Goal: Information Seeking & Learning: Find contact information

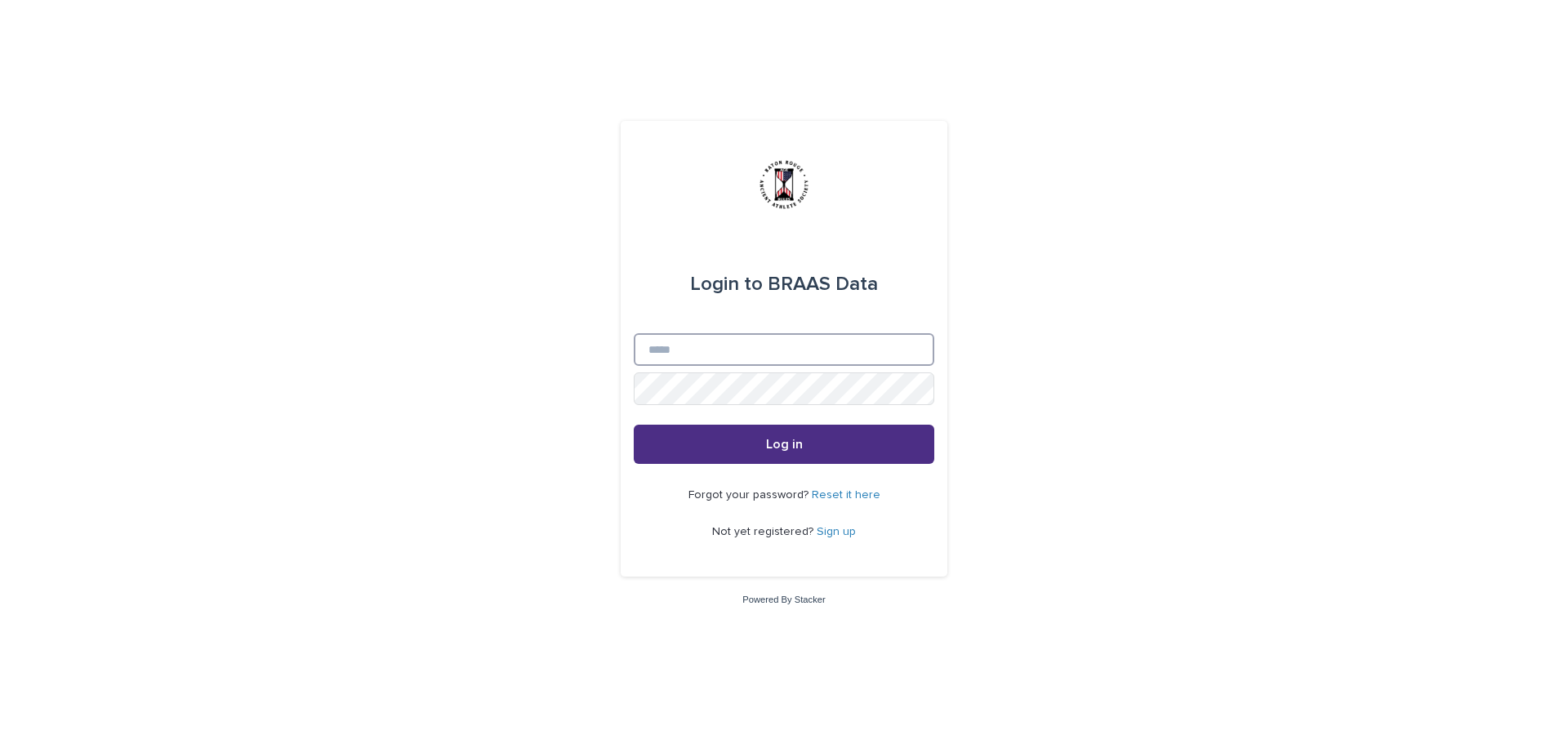
click at [757, 343] on input "Email" at bounding box center [784, 349] width 300 height 33
type input "**********"
click at [691, 445] on button "Log in" at bounding box center [784, 444] width 300 height 39
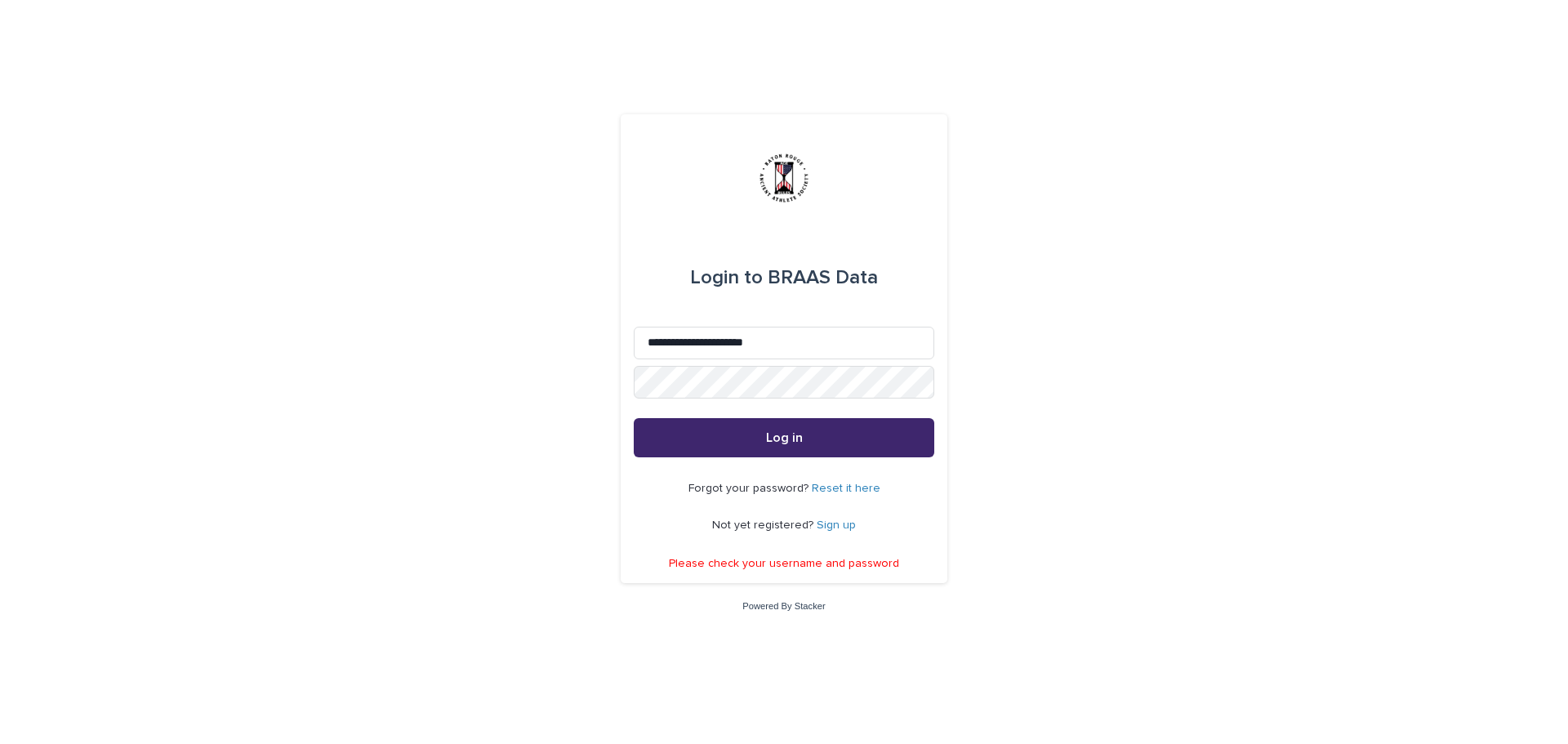
click at [756, 441] on button "Log in" at bounding box center [784, 437] width 300 height 39
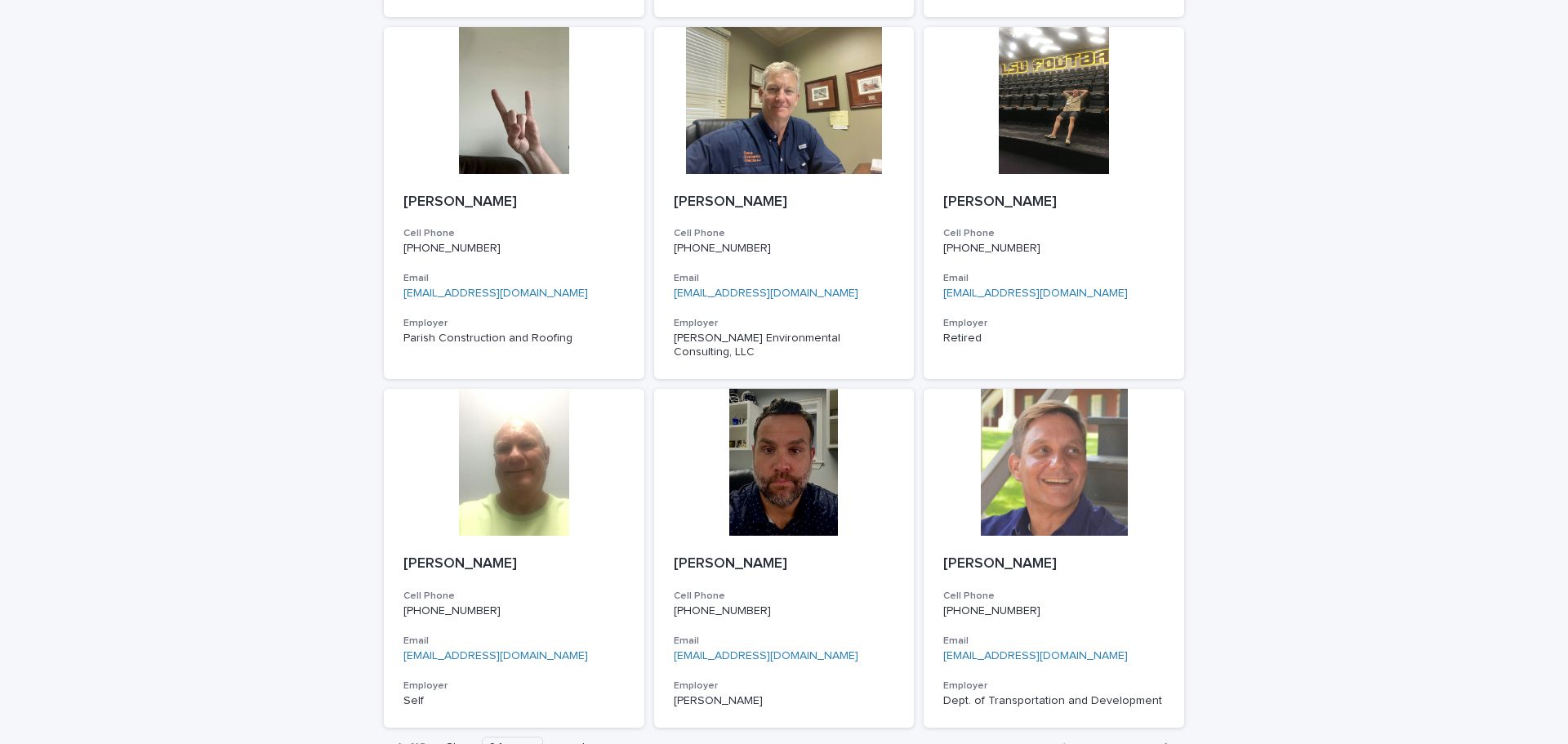
scroll to position [2287, 0]
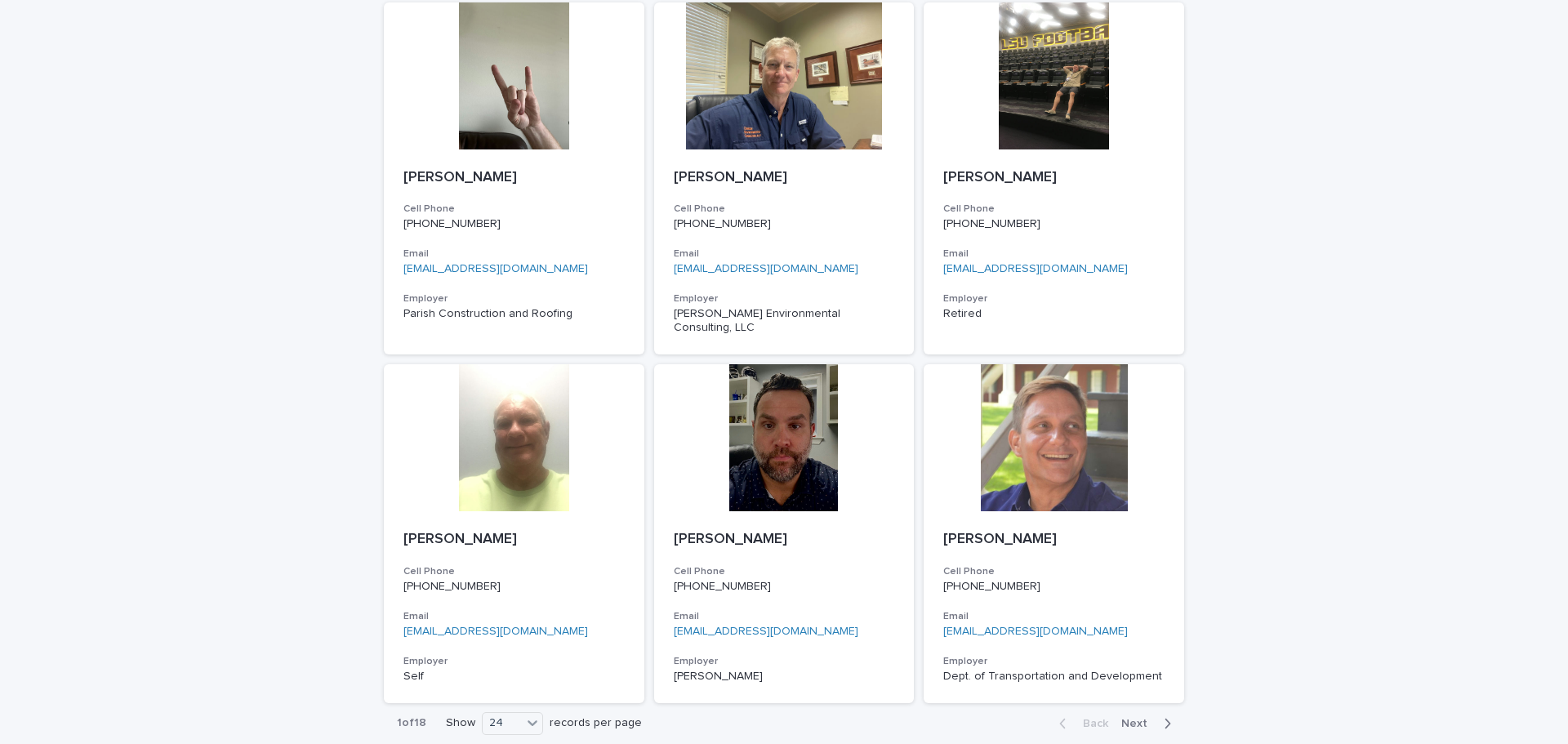
click at [1137, 717] on span "Next" at bounding box center [1138, 723] width 35 height 12
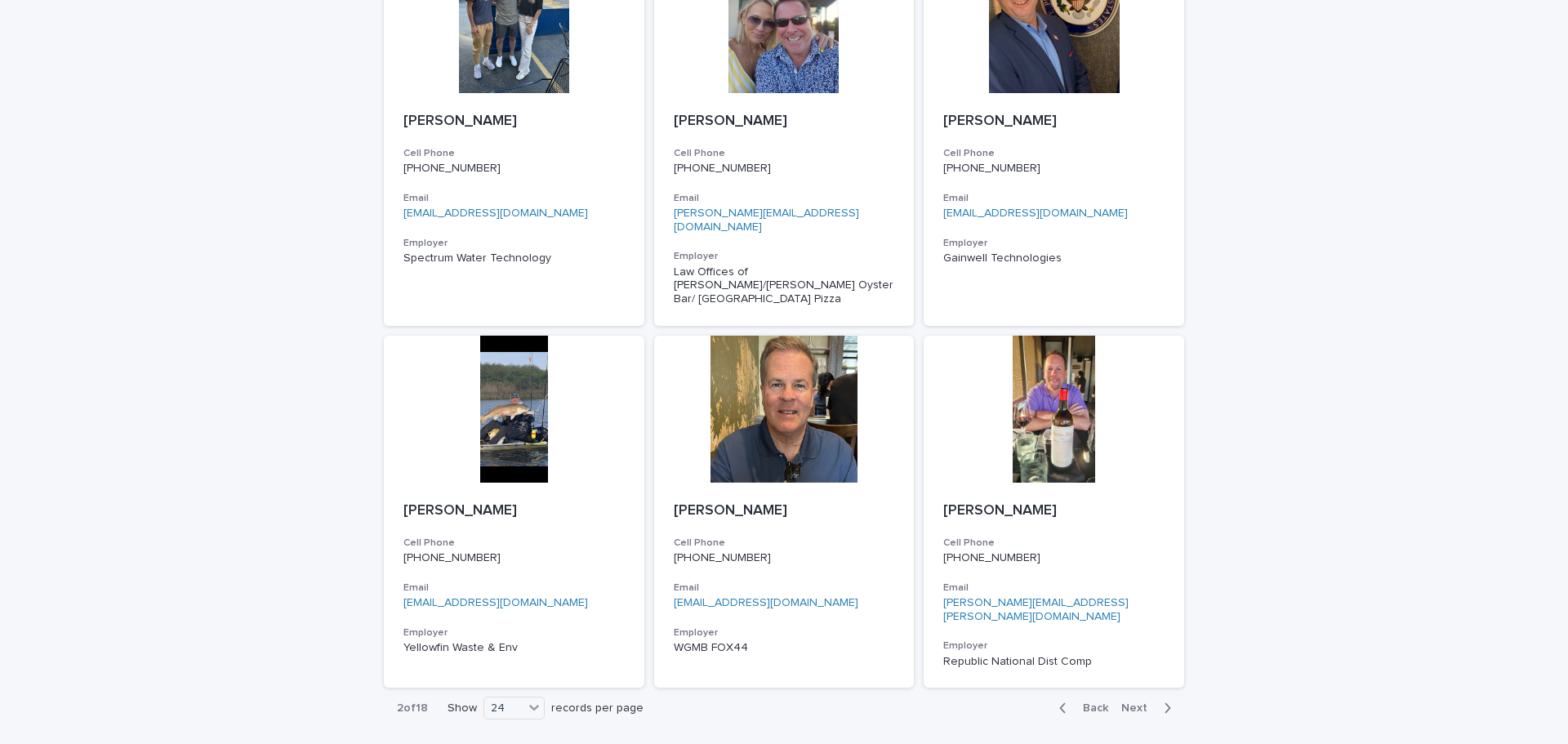
scroll to position [2345, 0]
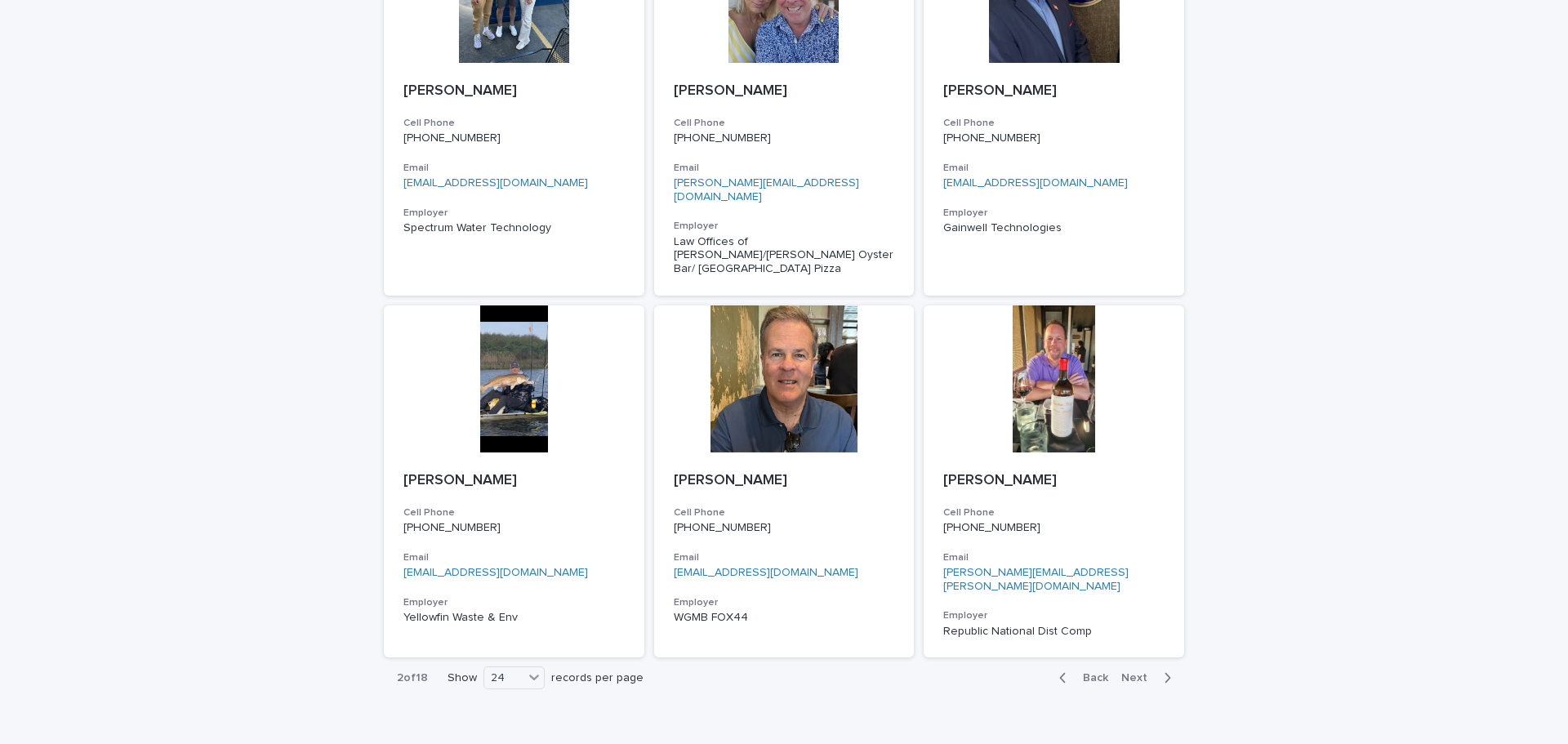
click at [1133, 672] on span "Next" at bounding box center [1138, 678] width 35 height 12
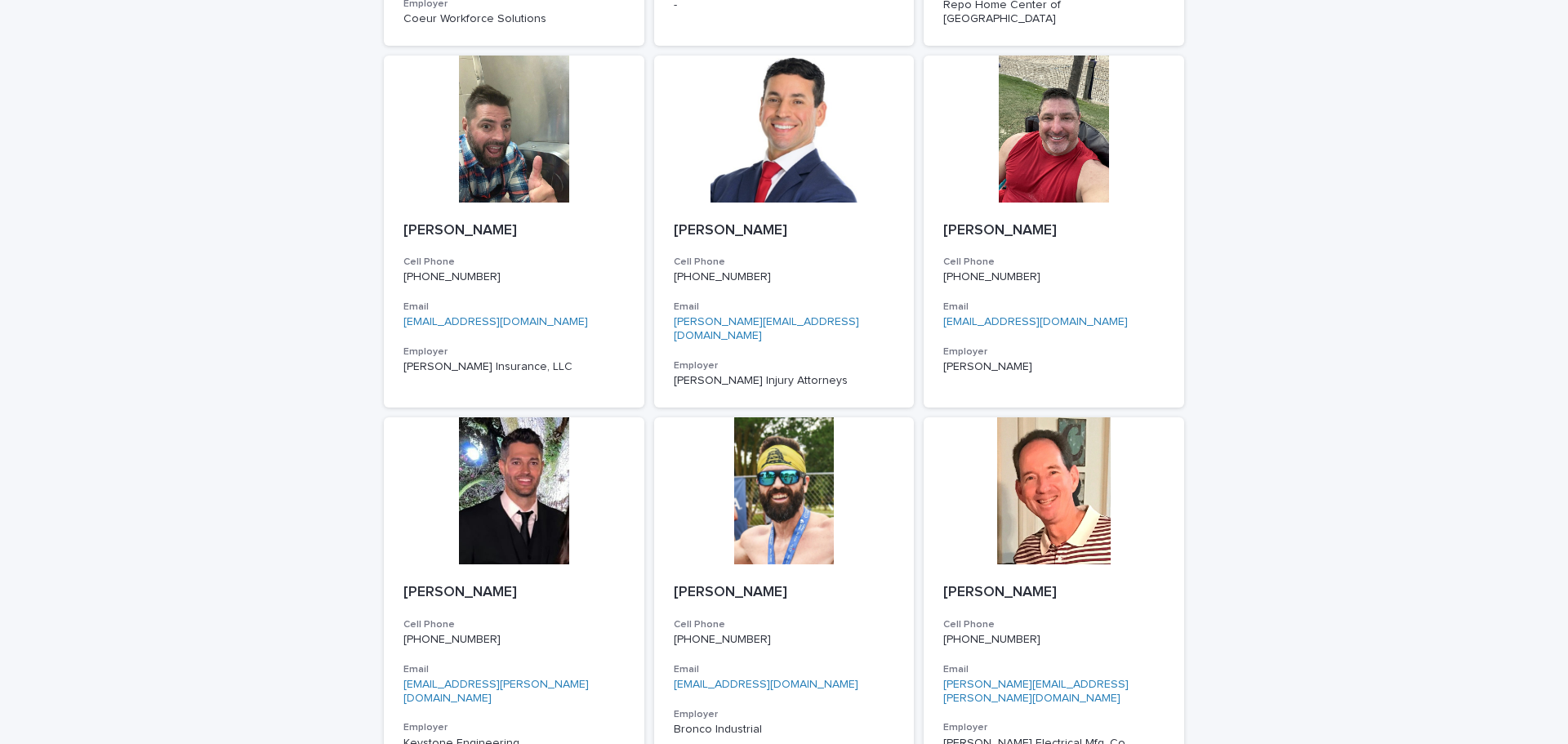
scroll to position [2279, 0]
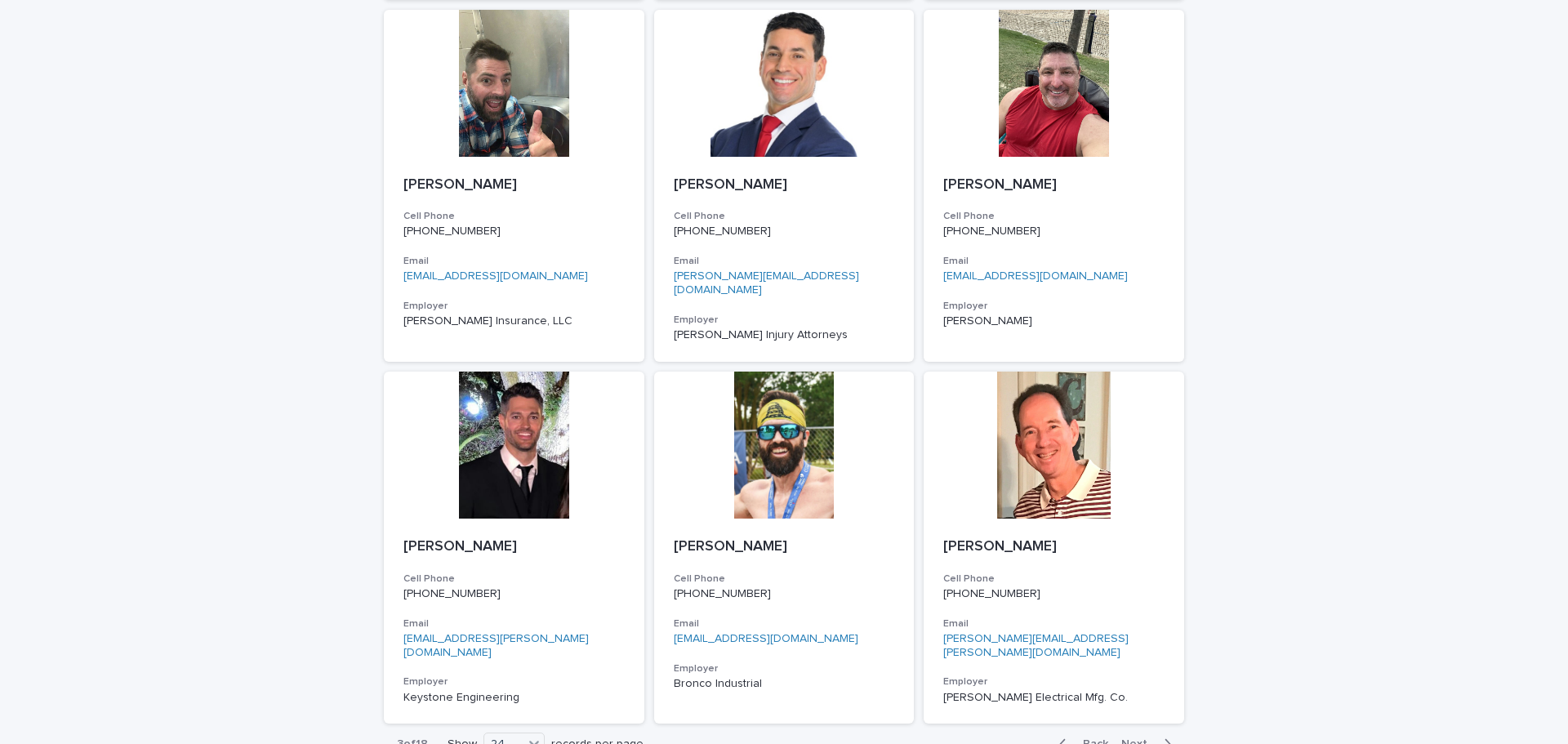
click at [1132, 738] on span "Next" at bounding box center [1138, 744] width 35 height 12
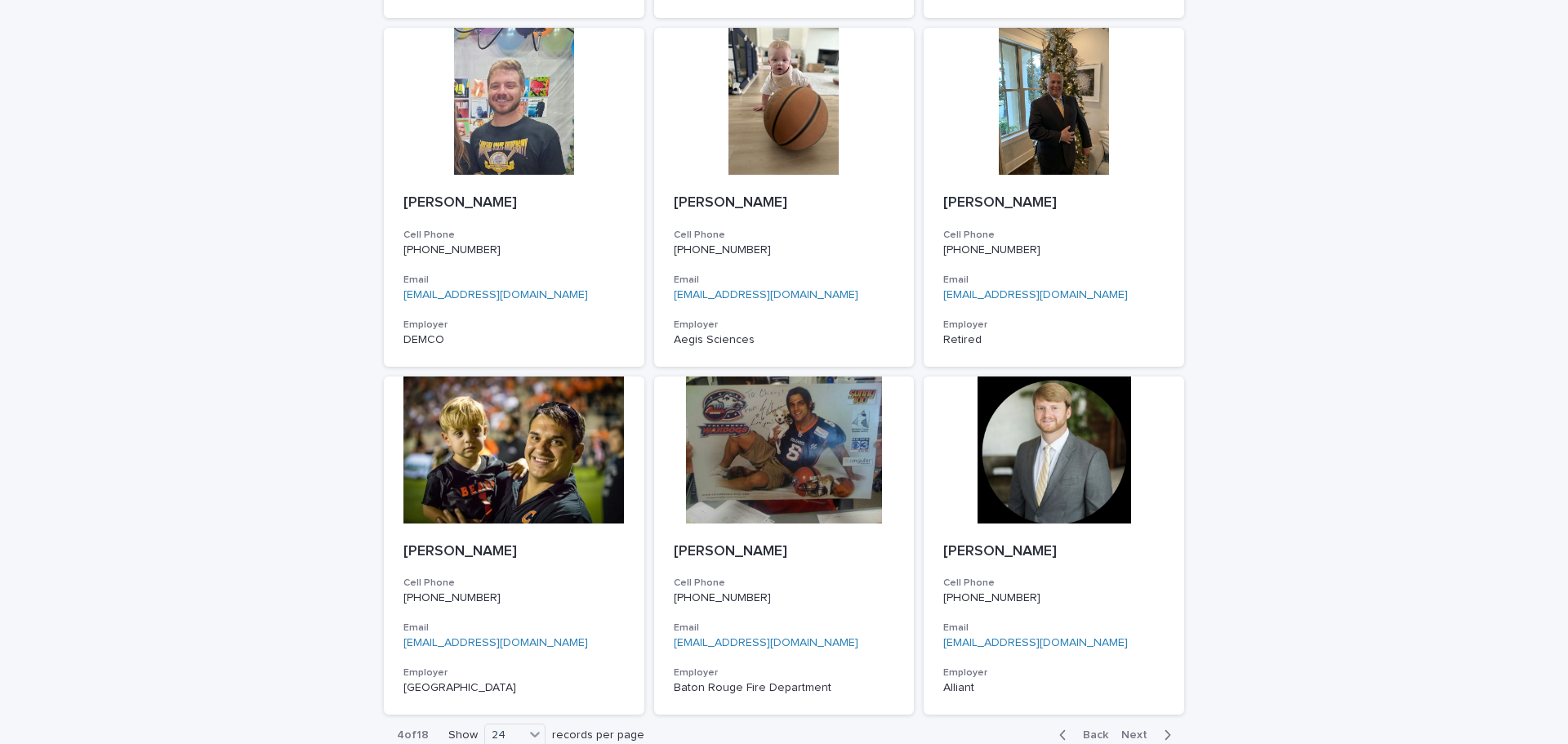
scroll to position [2251, 0]
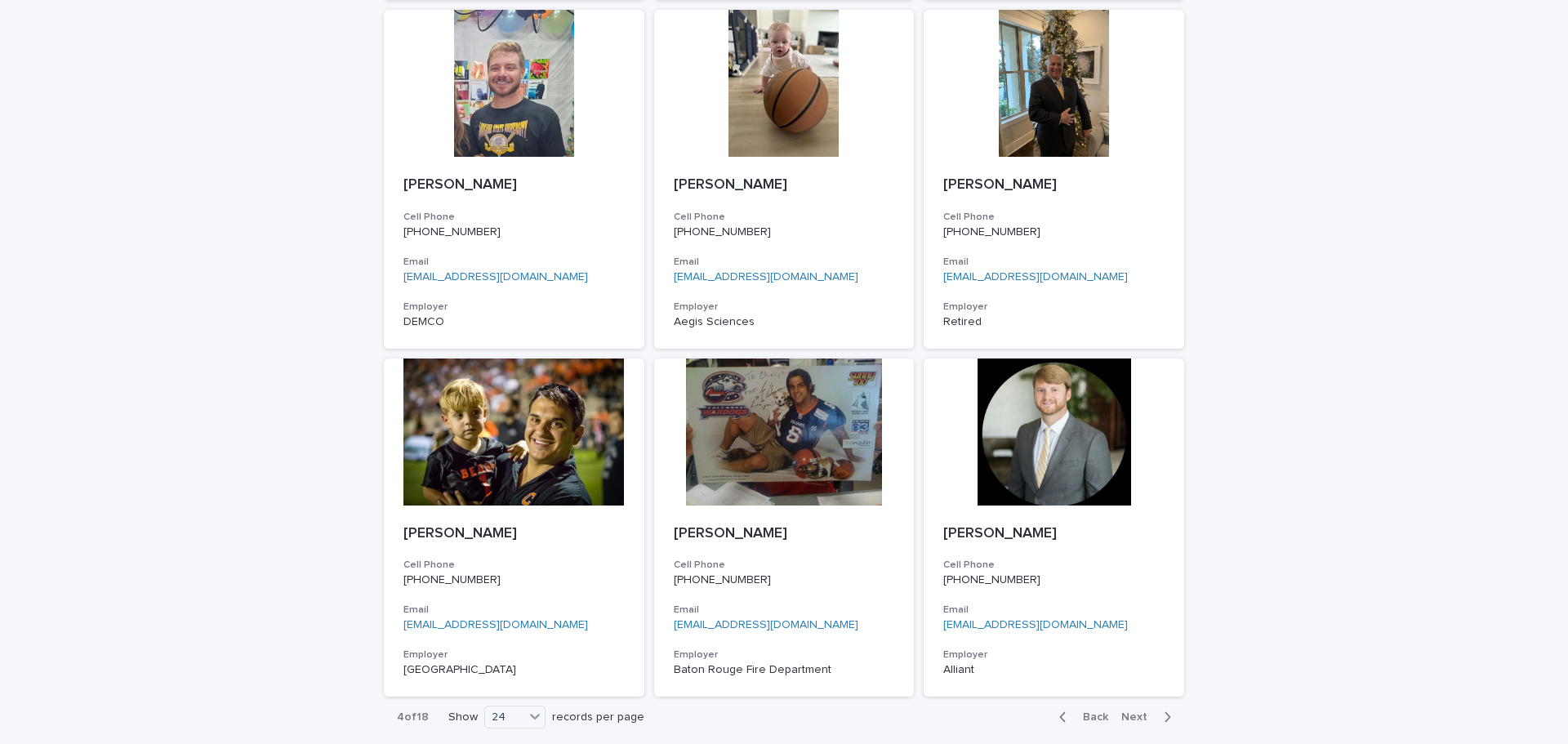
click at [1131, 711] on span "Next" at bounding box center [1138, 717] width 35 height 12
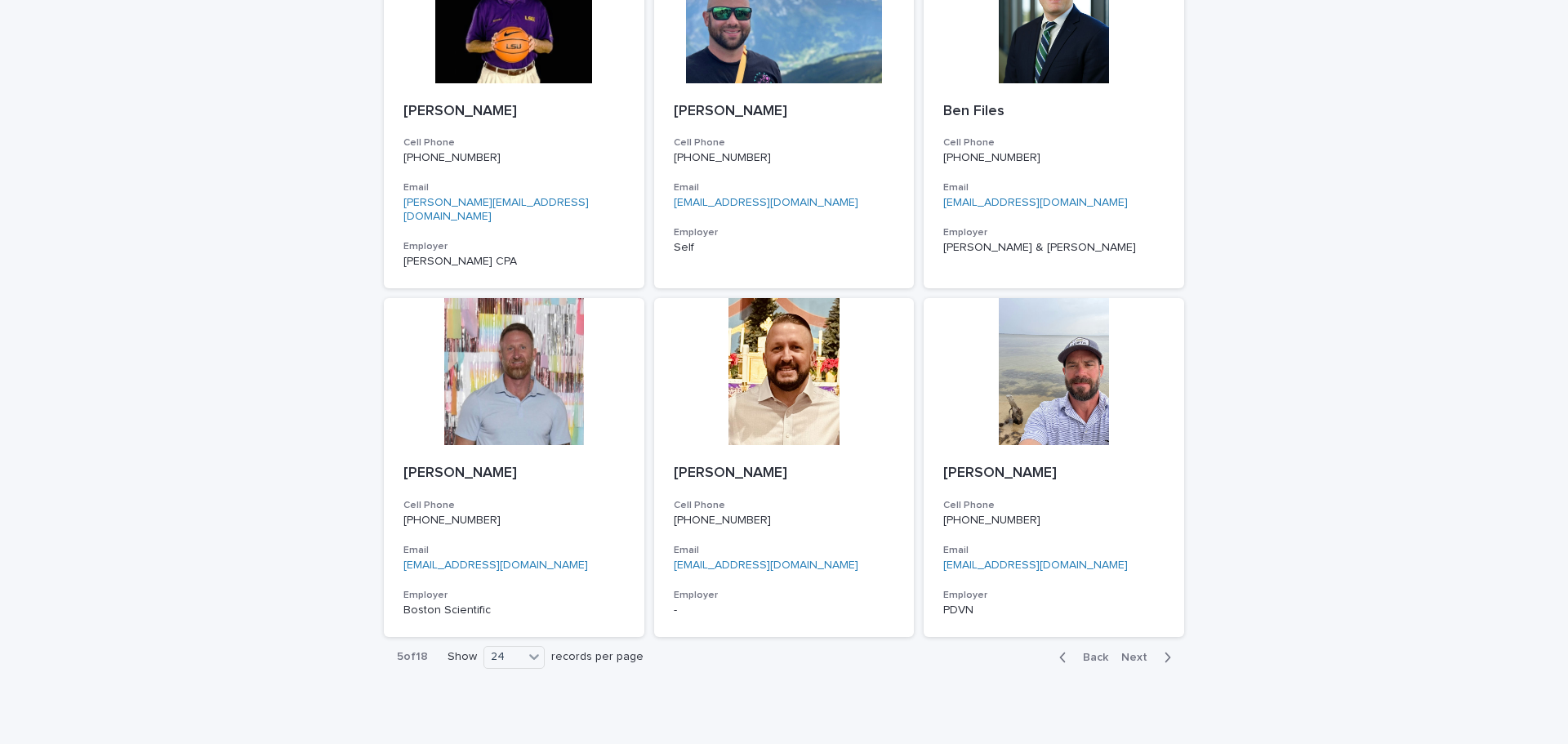
scroll to position [2345, 0]
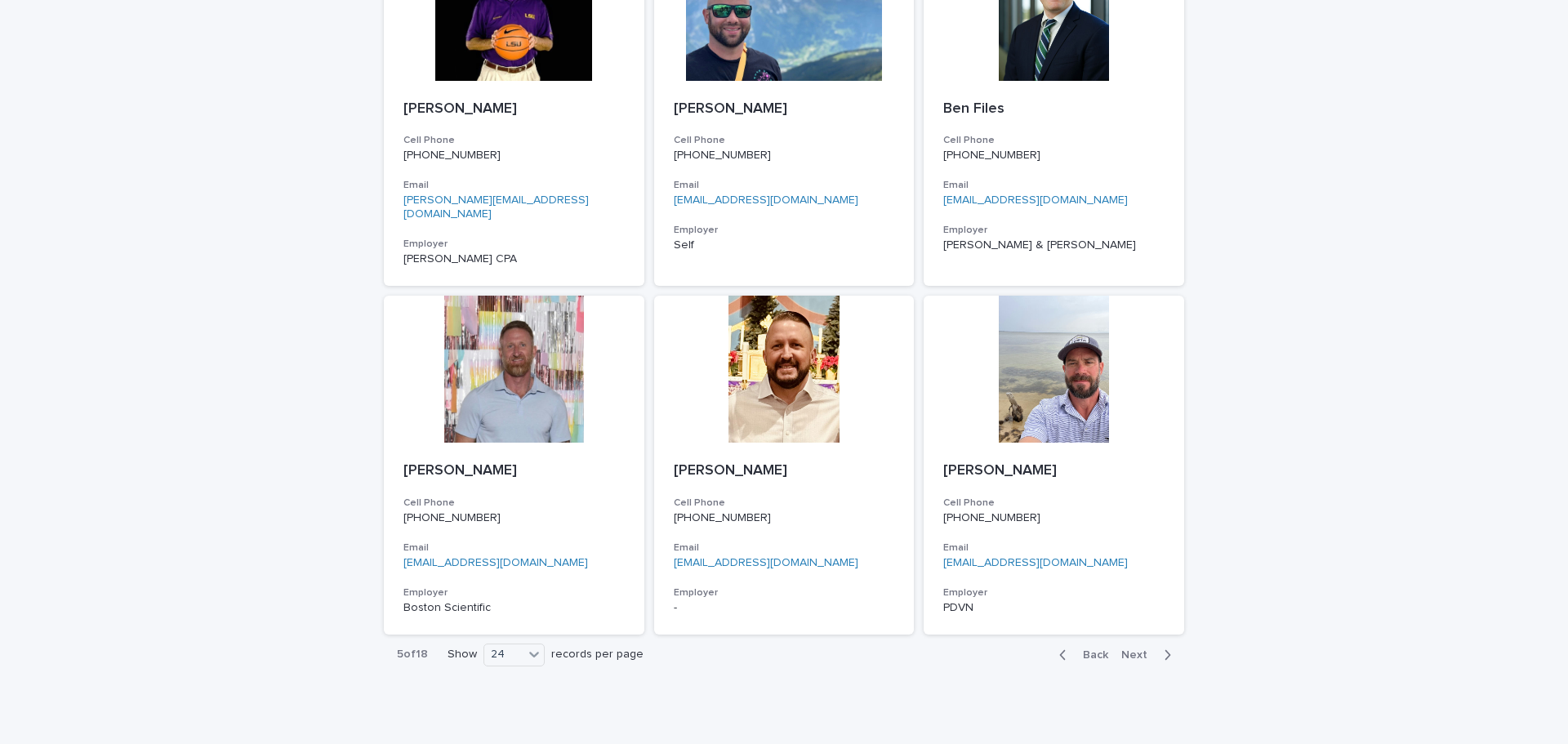
click at [1138, 649] on span "Next" at bounding box center [1138, 655] width 35 height 12
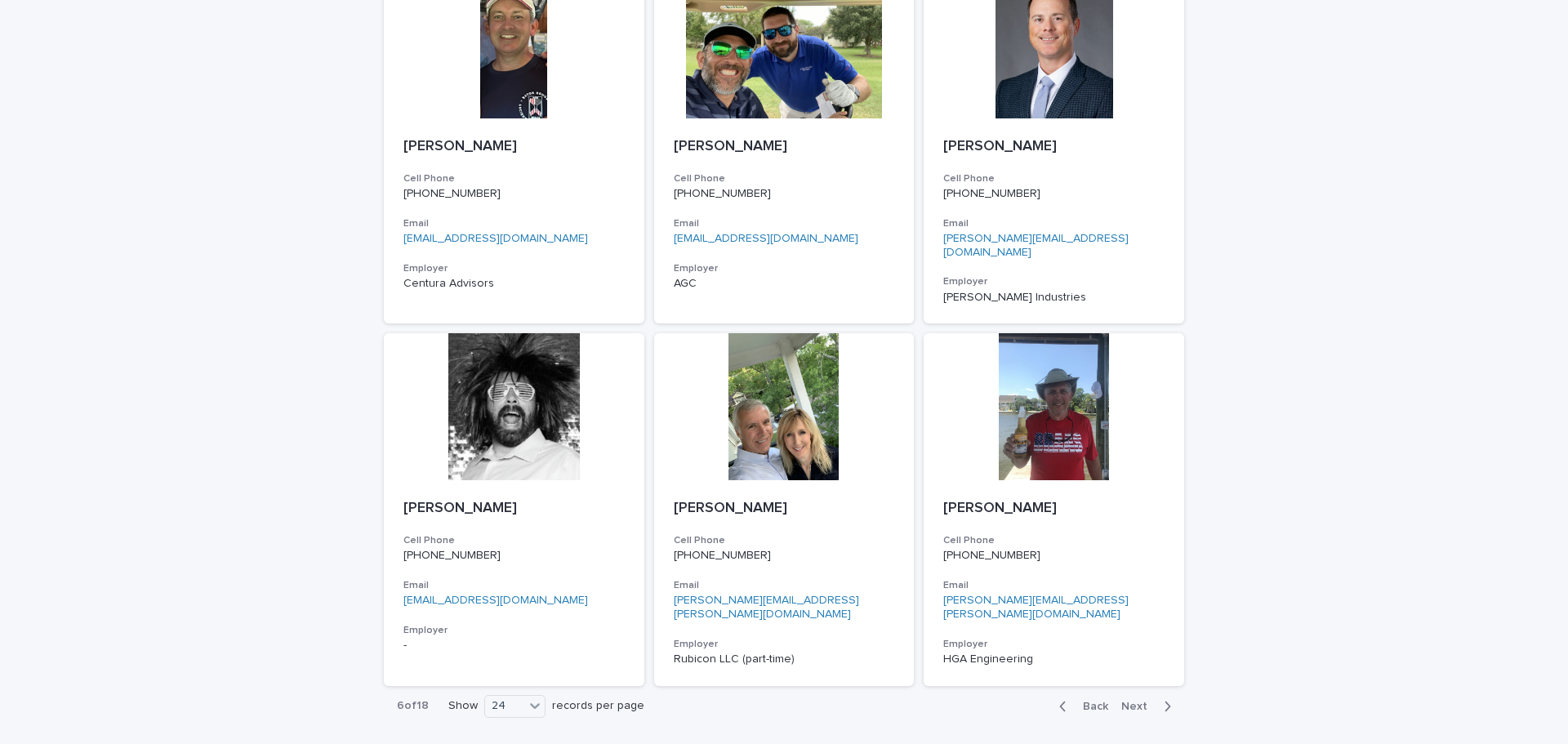
scroll to position [2332, 0]
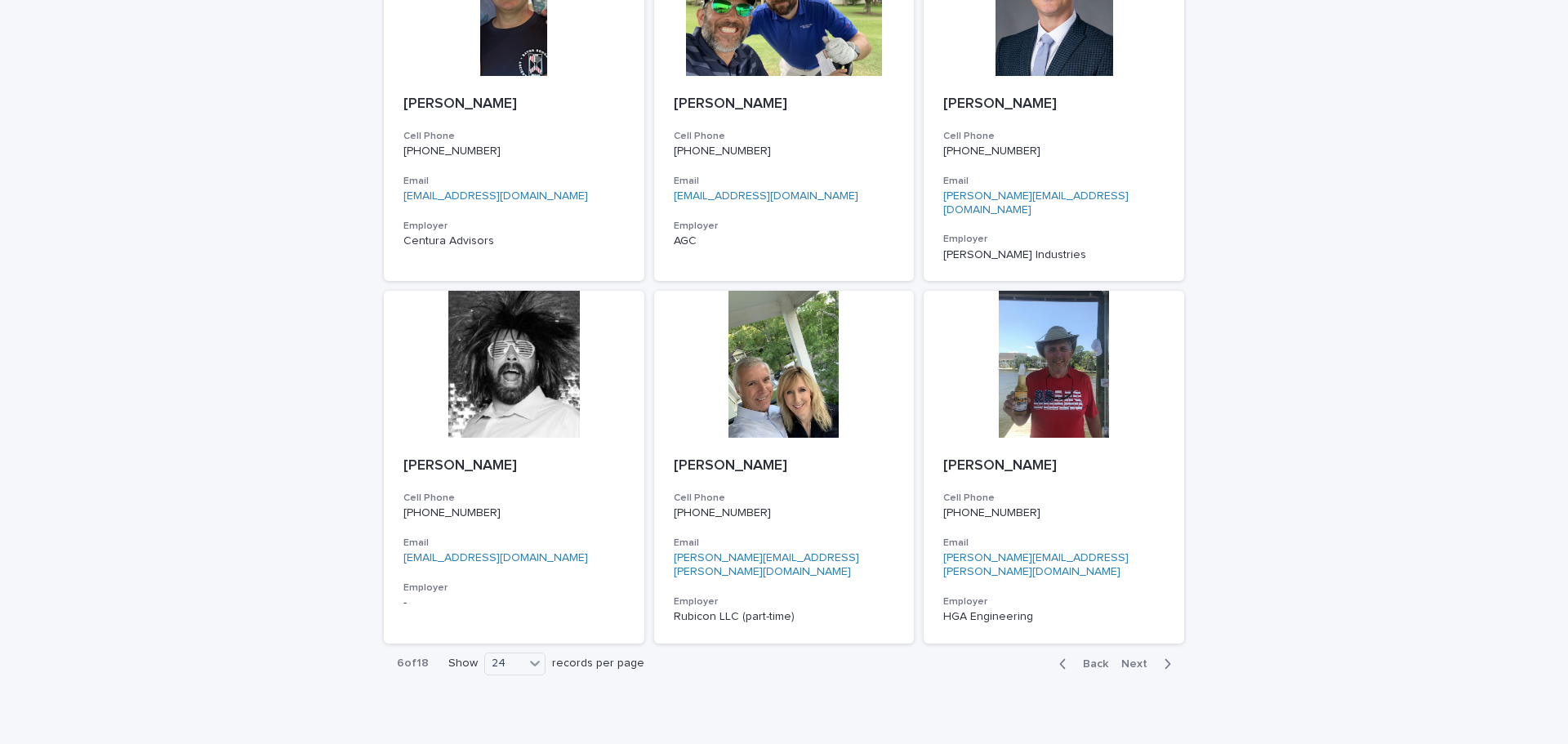
click at [1136, 658] on span "Next" at bounding box center [1138, 663] width 35 height 12
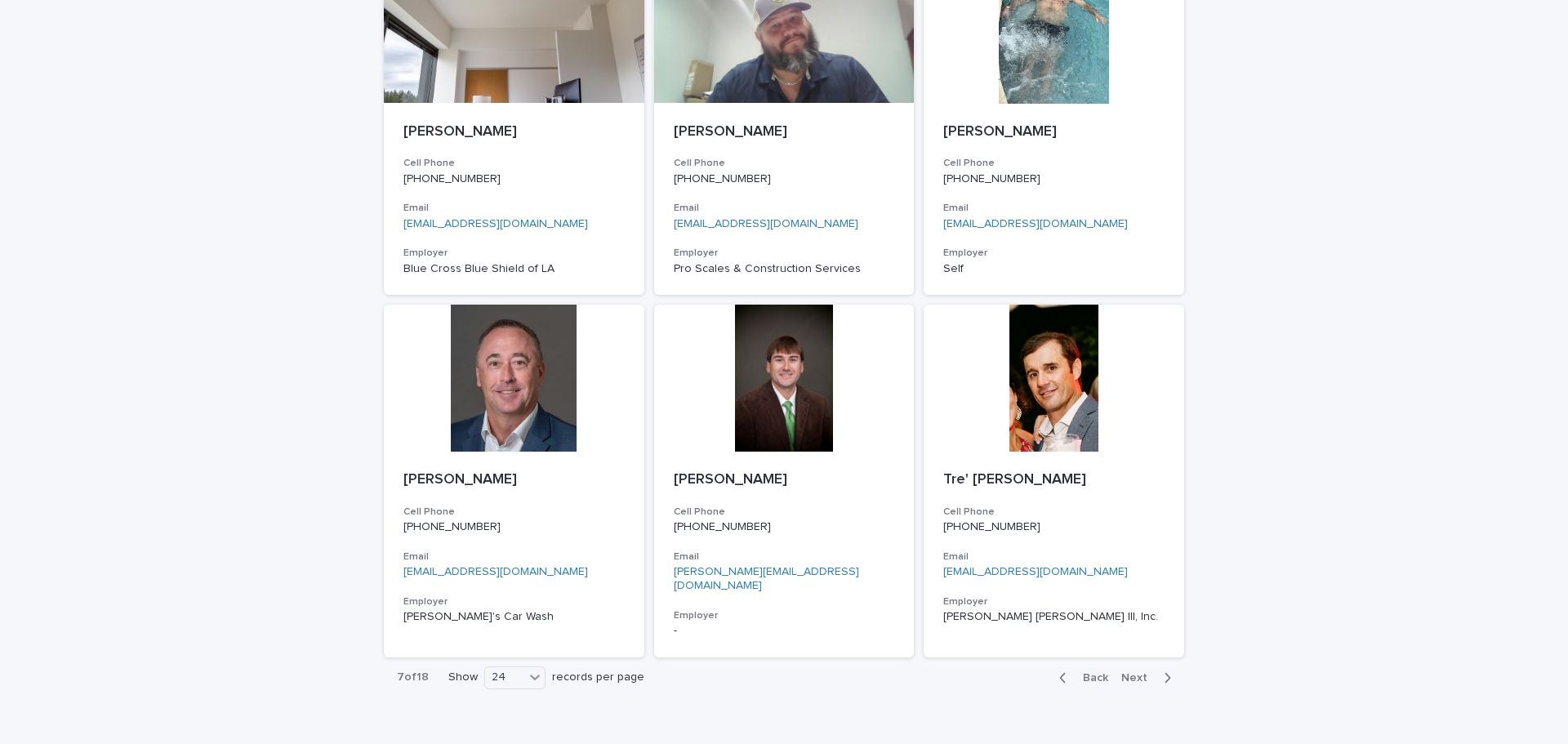
scroll to position [2321, 0]
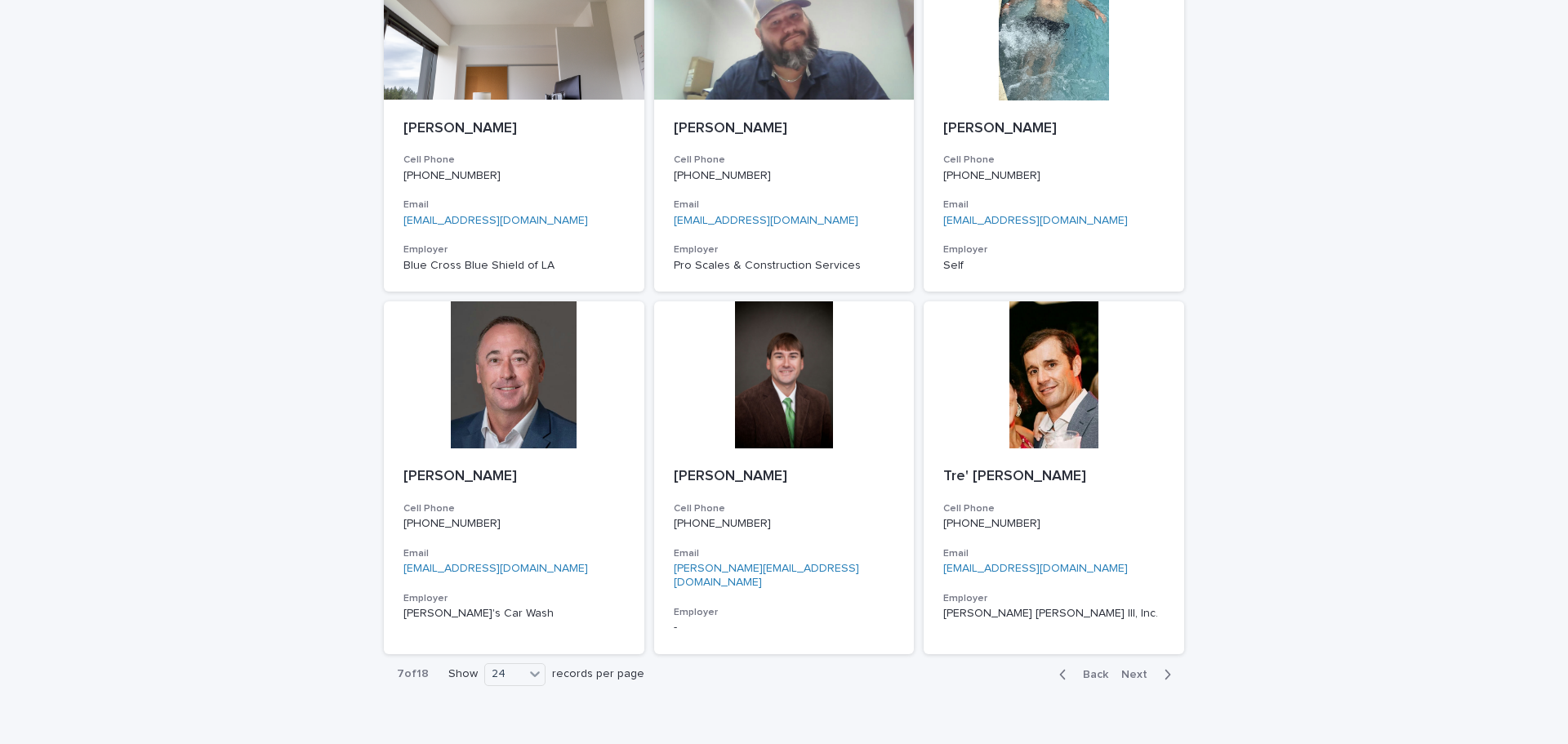
click at [1134, 668] on span "Next" at bounding box center [1138, 674] width 35 height 12
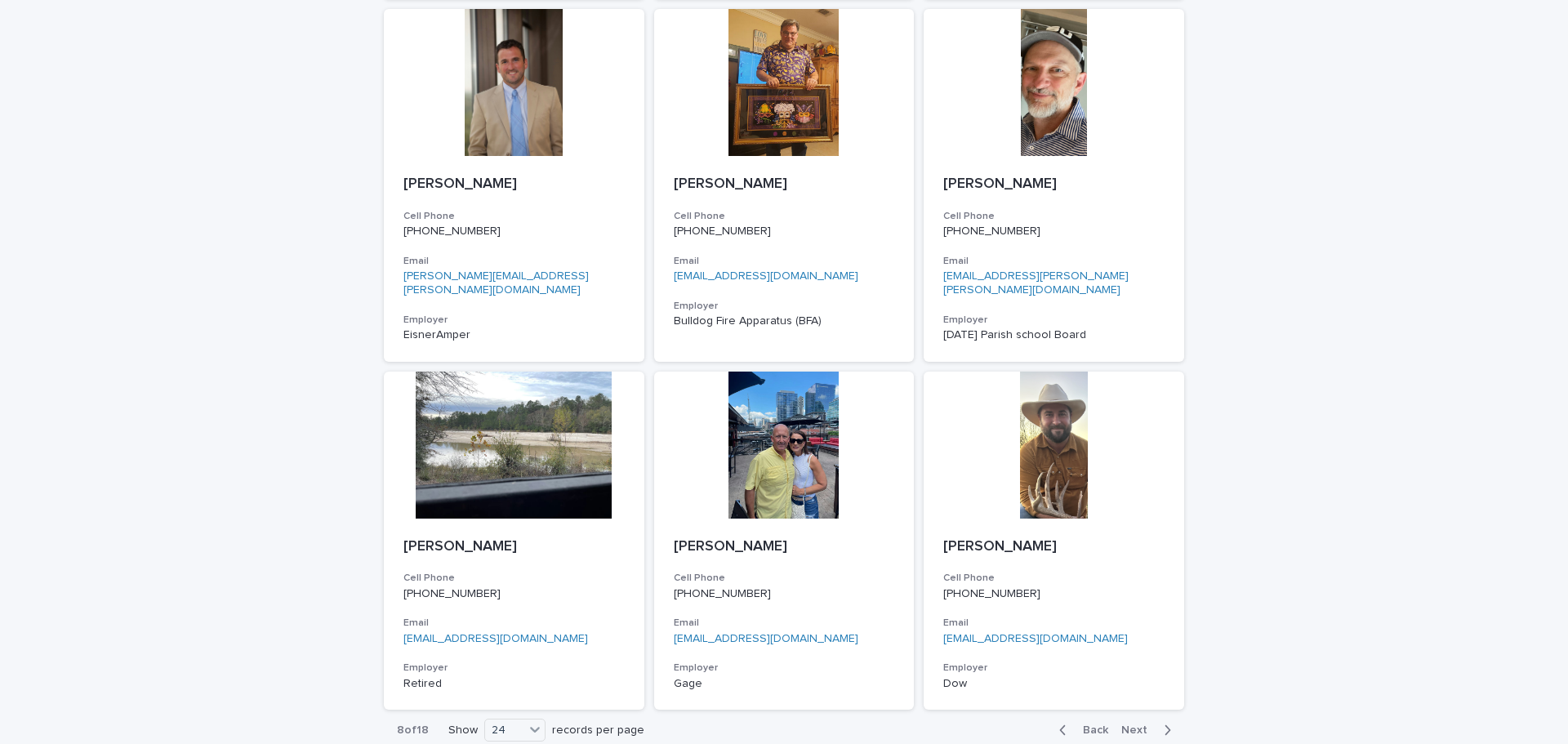
scroll to position [2332, 0]
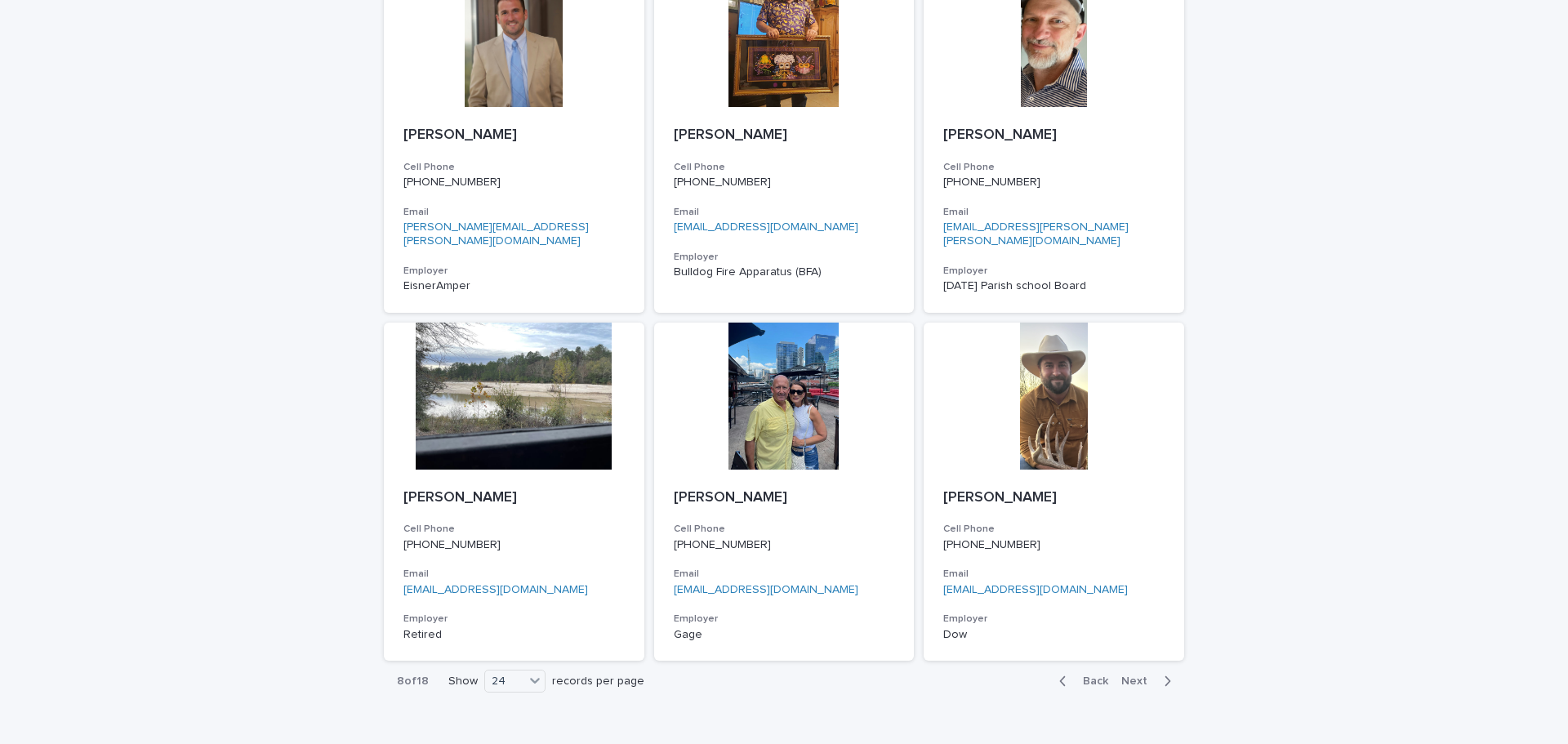
click at [1135, 675] on span "Next" at bounding box center [1138, 681] width 35 height 12
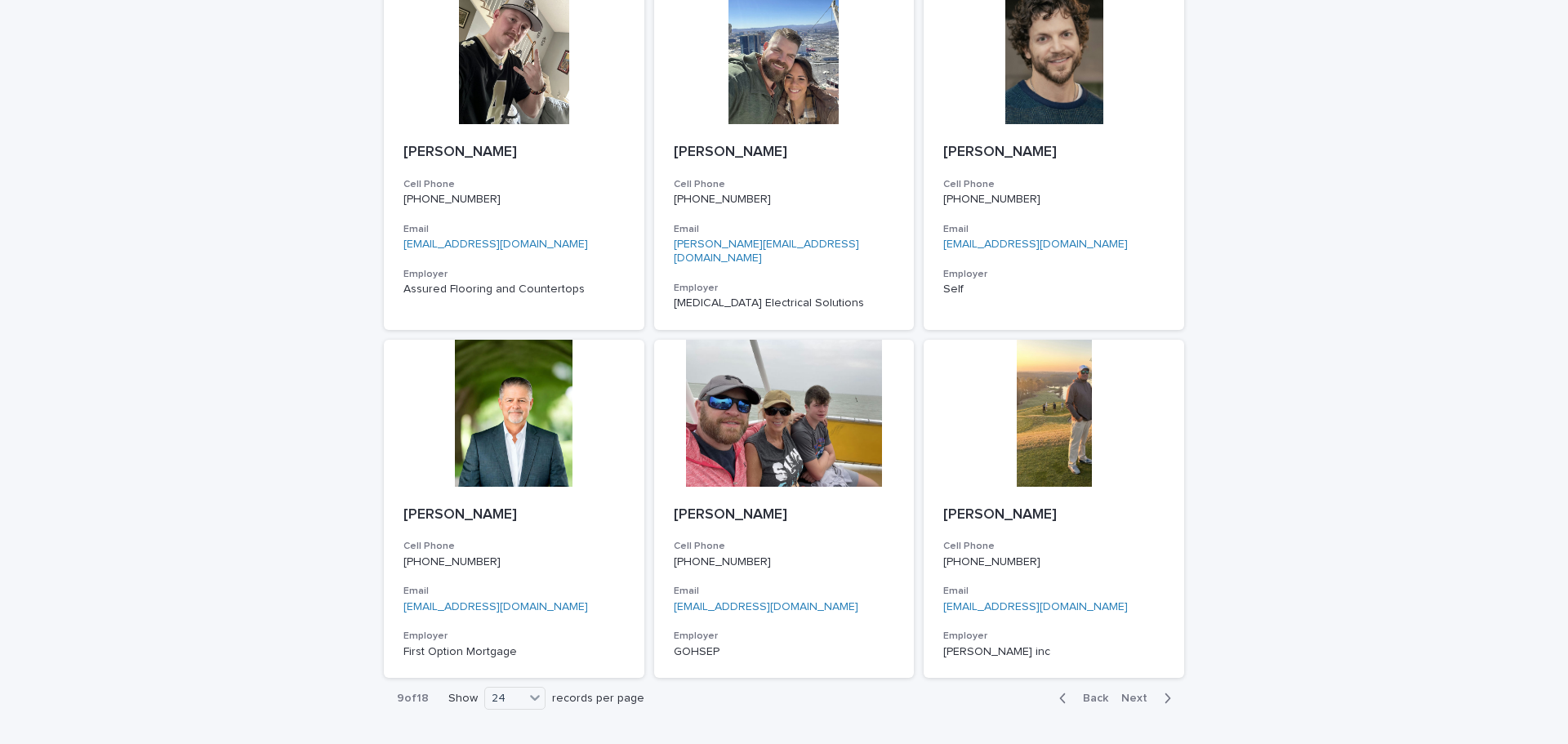
scroll to position [2332, 0]
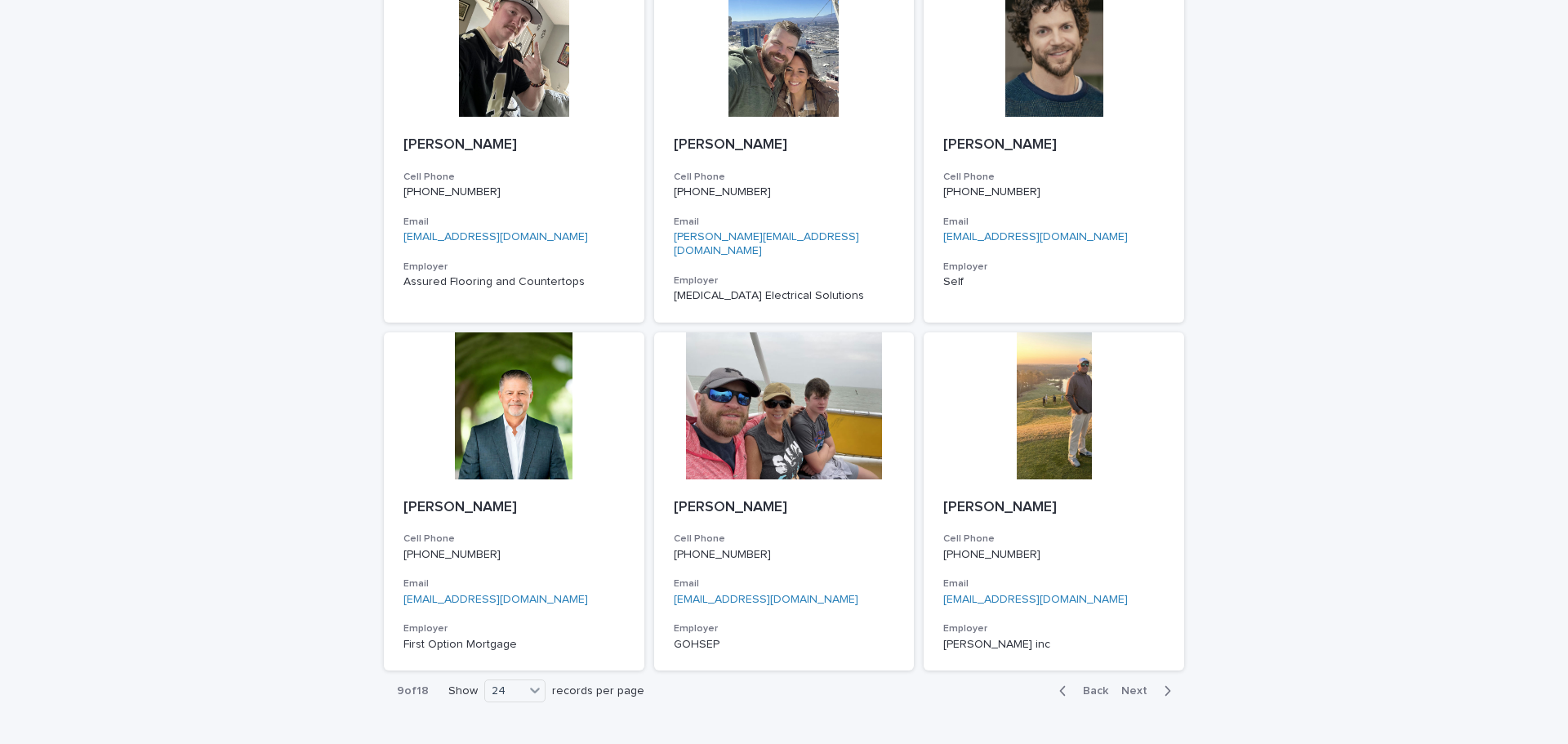
click at [1136, 685] on span "Next" at bounding box center [1138, 690] width 35 height 12
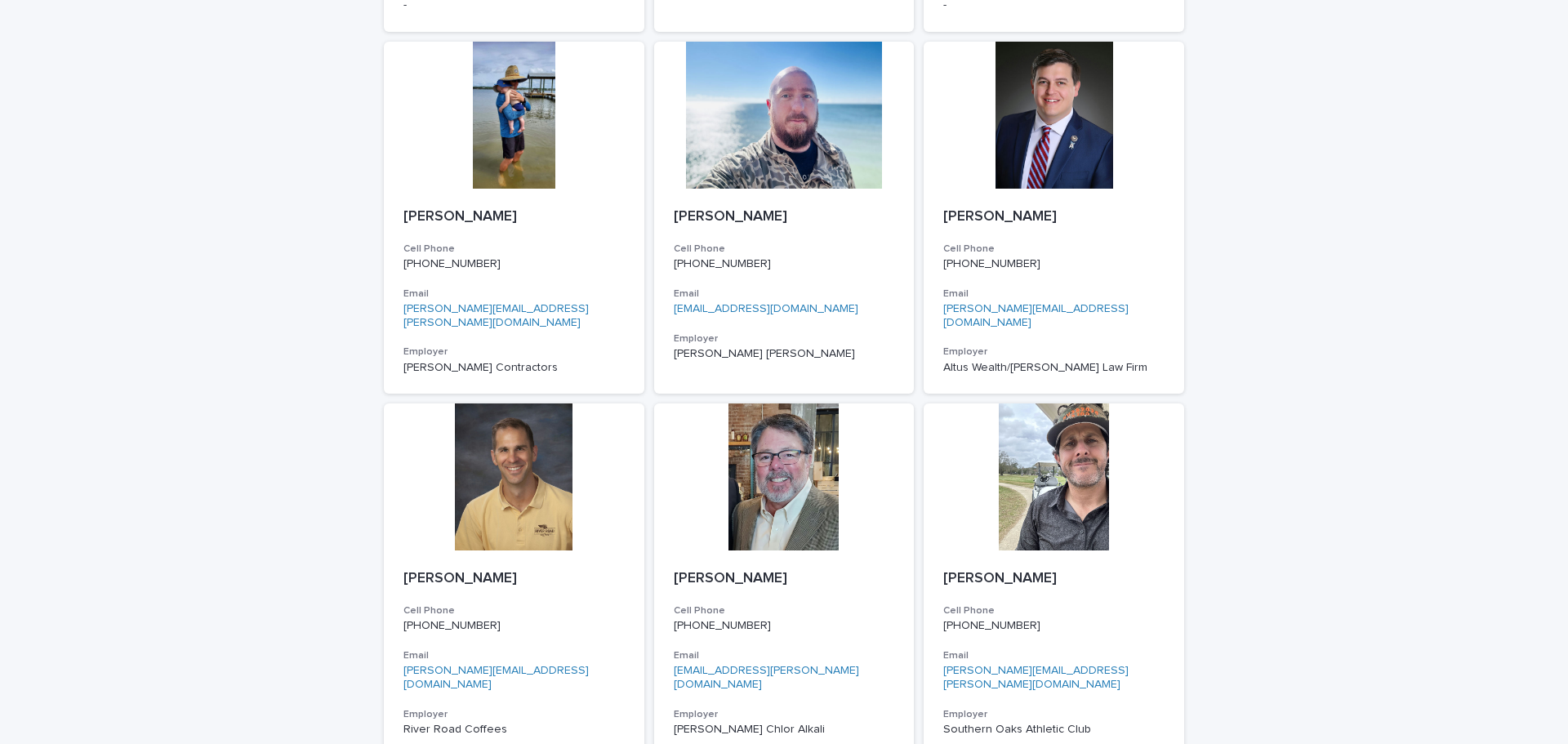
scroll to position [2287, 0]
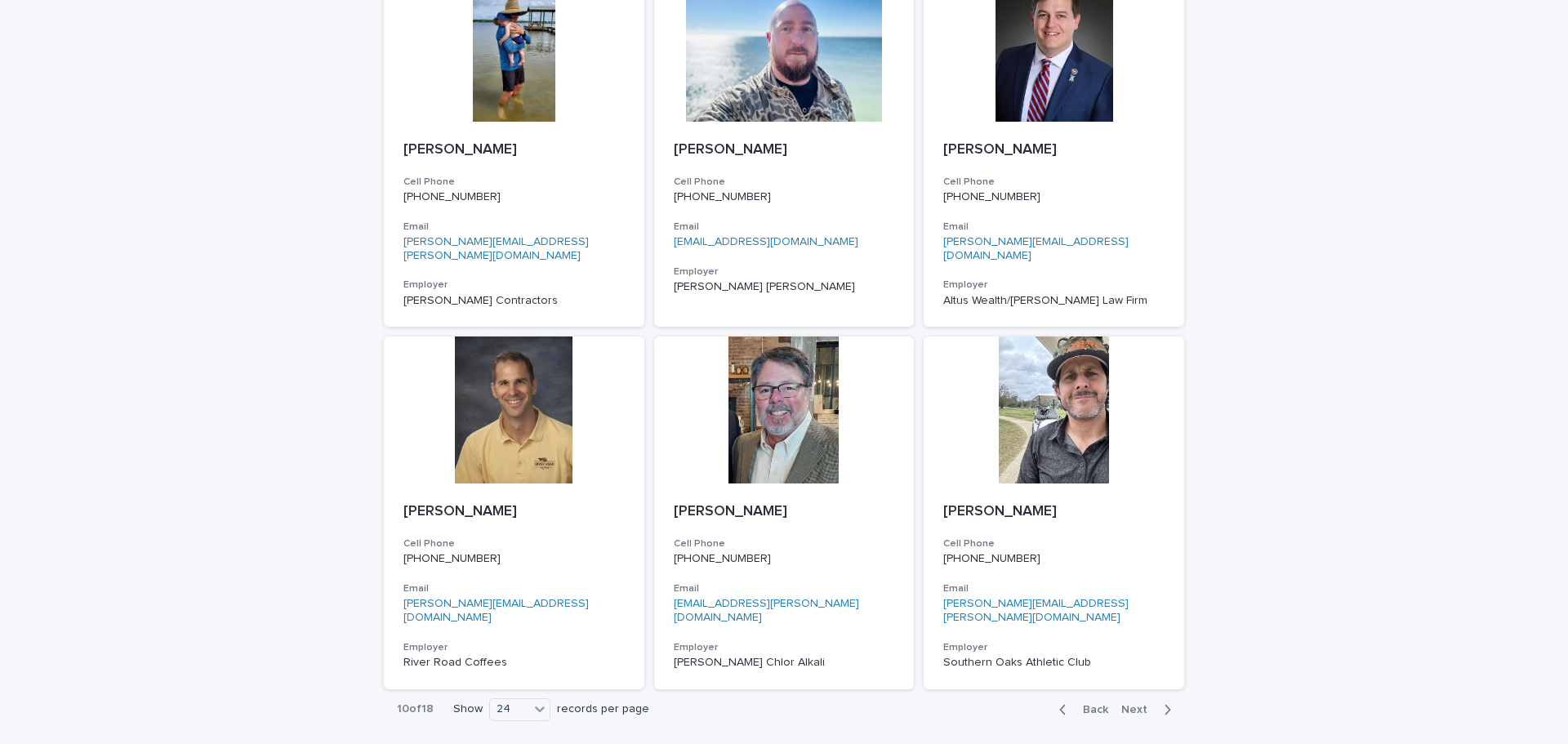
click at [1129, 704] on span "Next" at bounding box center [1138, 709] width 35 height 12
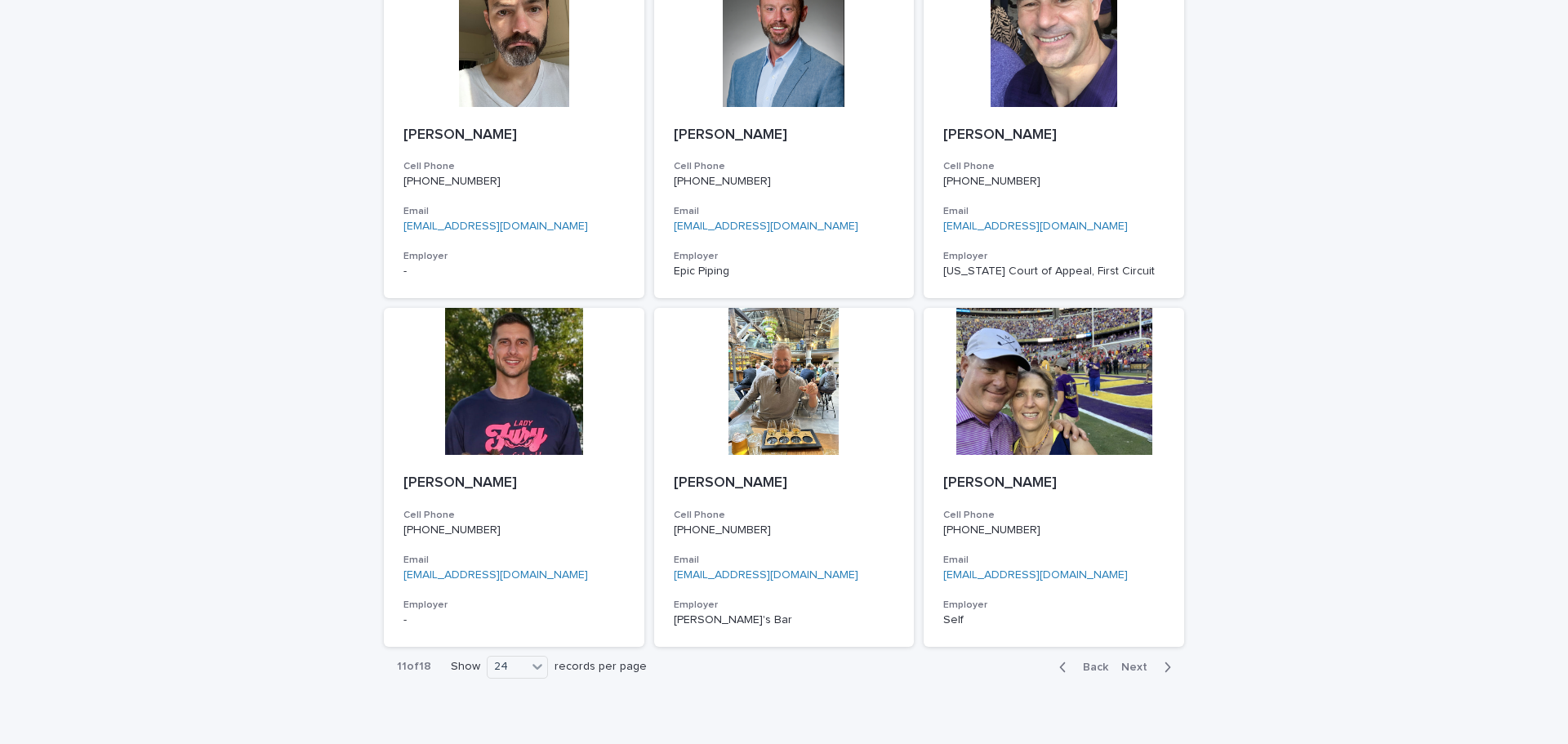
scroll to position [2332, 0]
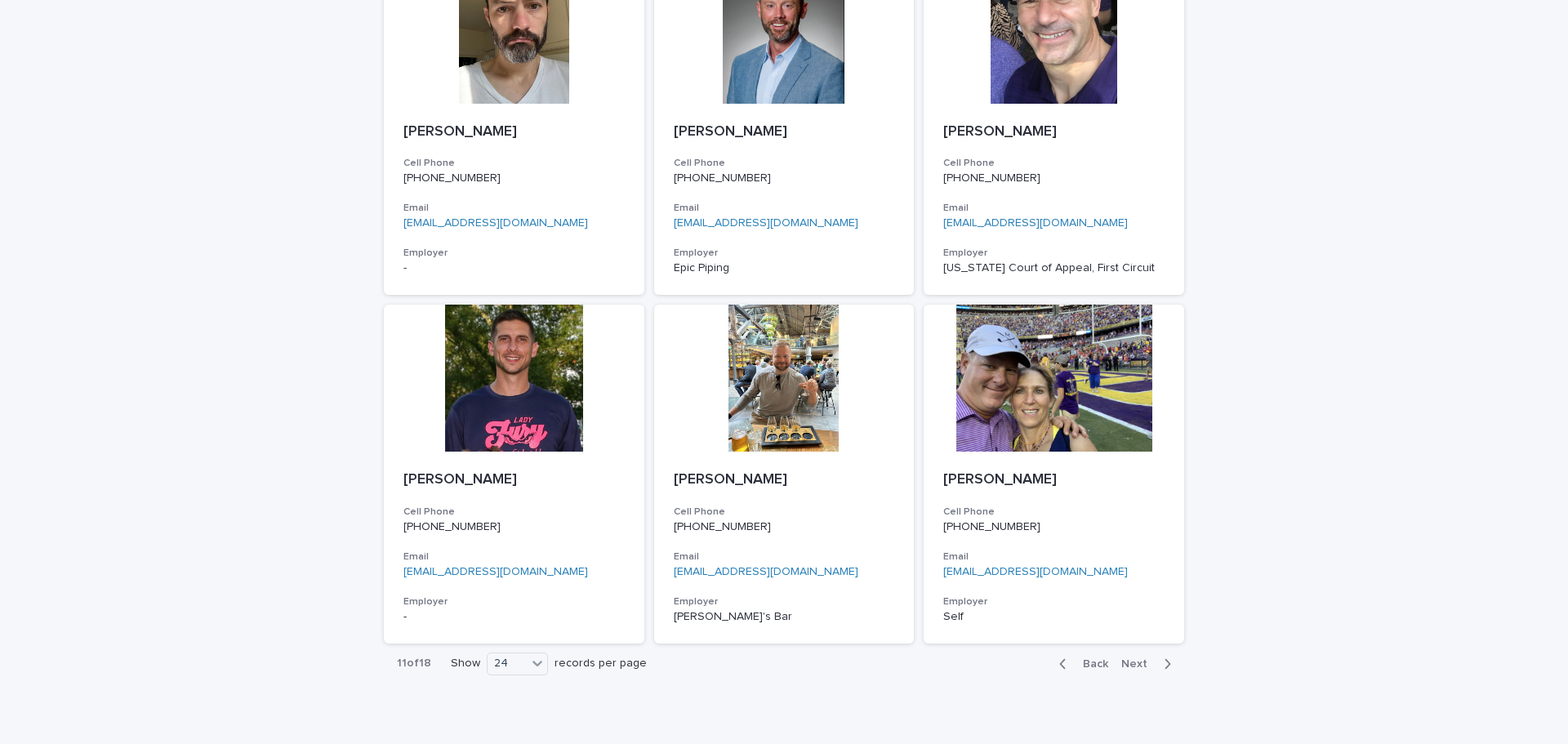
click at [1132, 658] on span "Next" at bounding box center [1138, 663] width 35 height 12
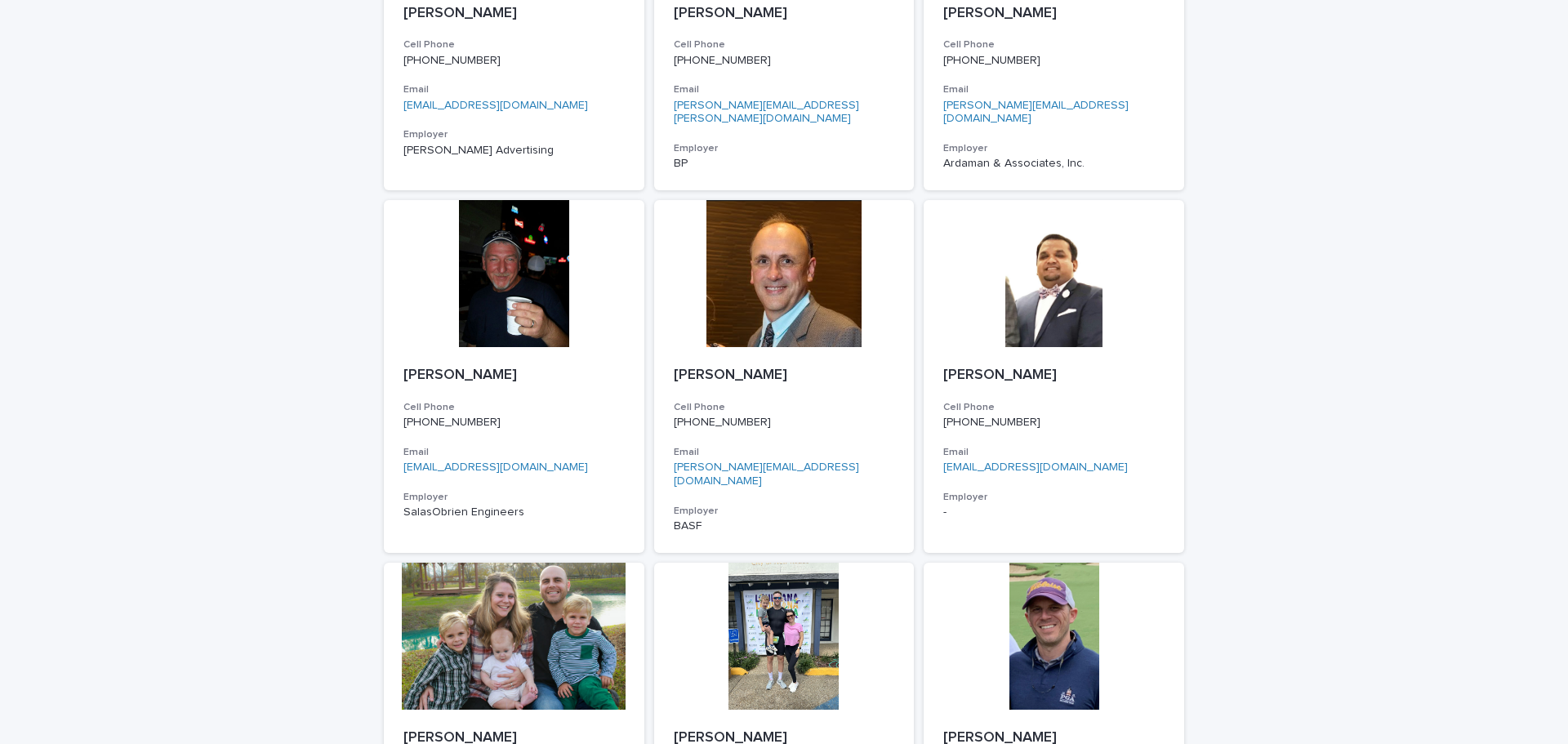
scroll to position [1035, 0]
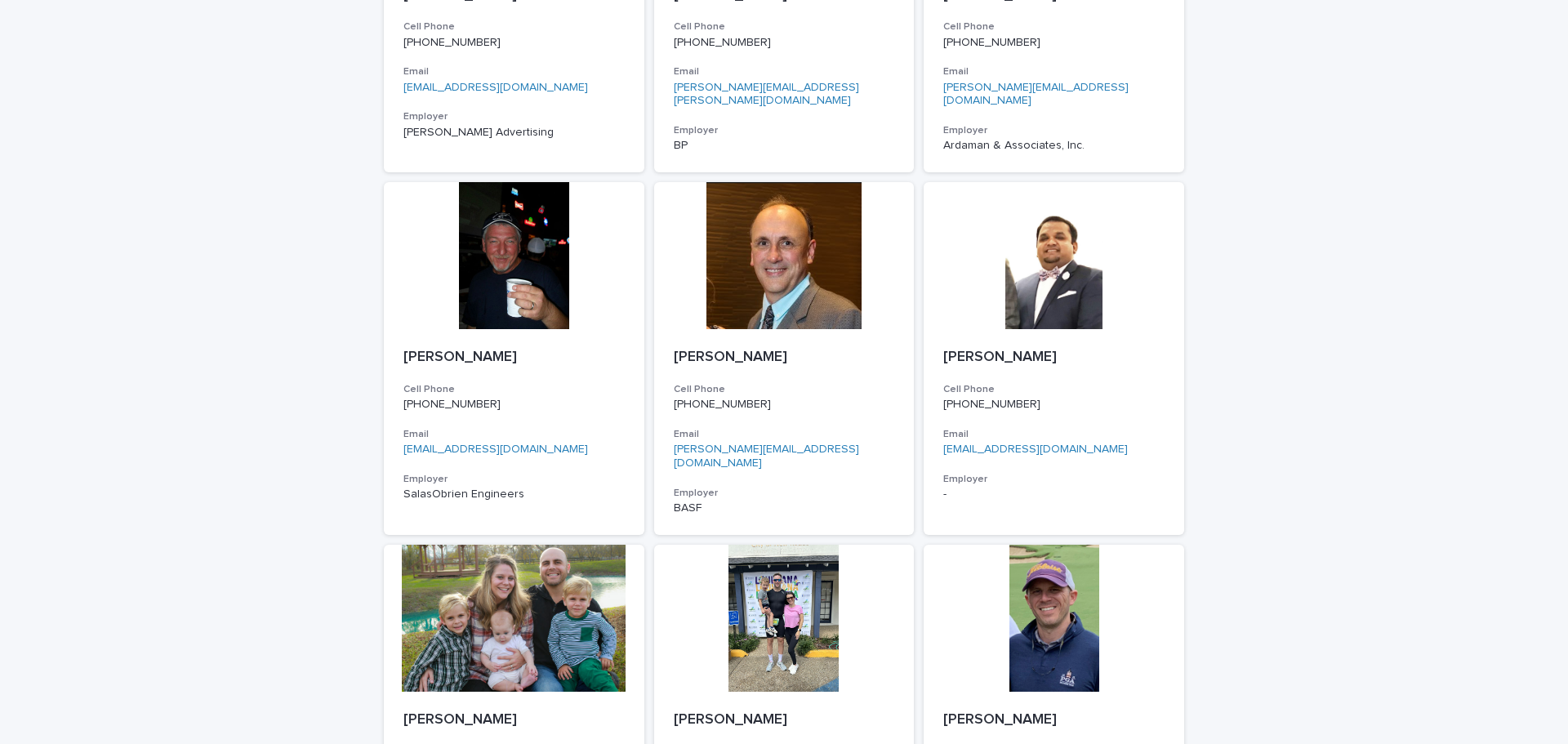
drag, startPoint x: 1555, startPoint y: 299, endPoint x: 1554, endPoint y: 318, distance: 19.0
click at [1554, 318] on div "Loading... Saving… Loading... Saving… 2024 Members [PERSON_NAME] Cell Phone [PH…" at bounding box center [784, 547] width 1568 height 3059
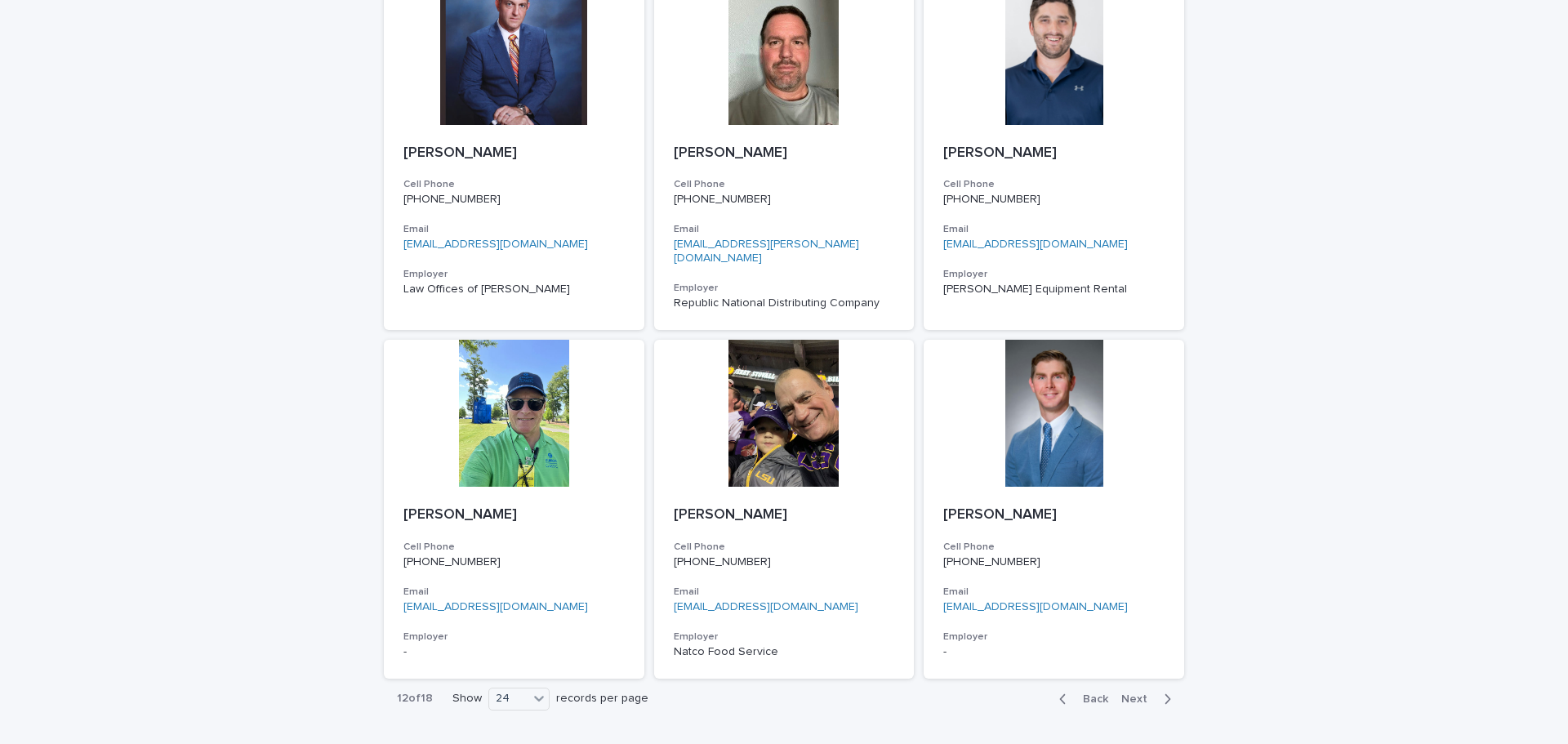
scroll to position [2332, 0]
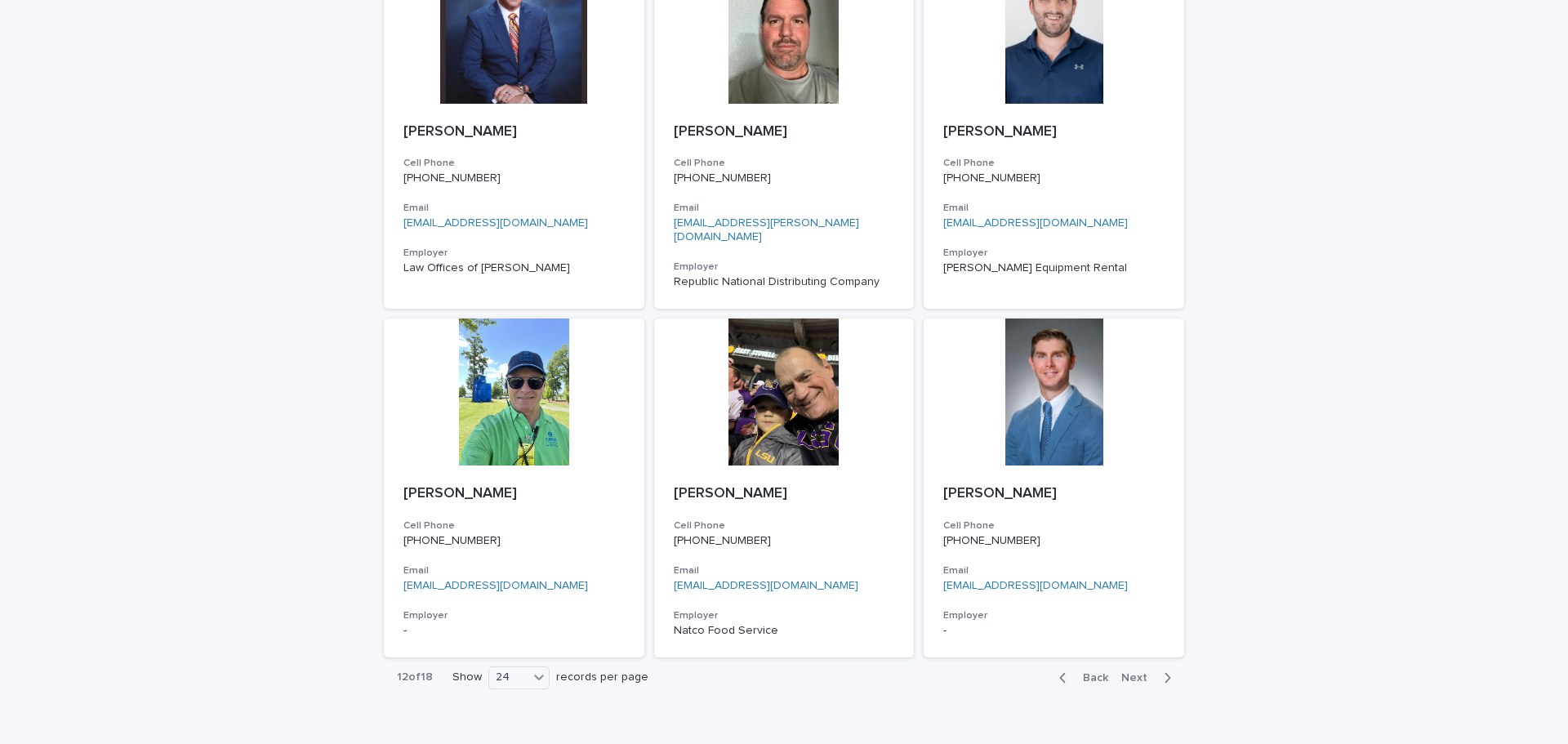
click at [1139, 672] on span "Next" at bounding box center [1138, 678] width 35 height 12
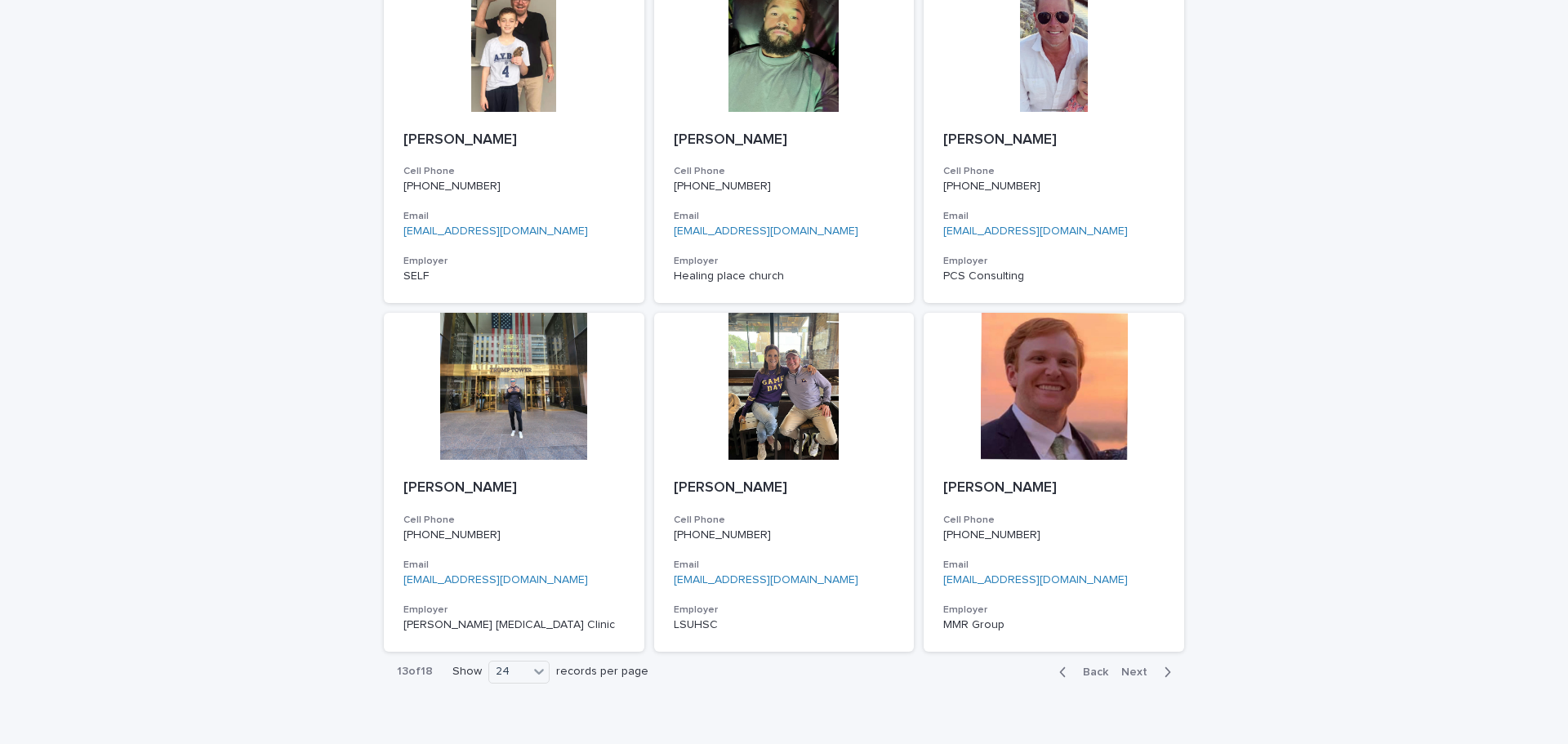
scroll to position [2345, 0]
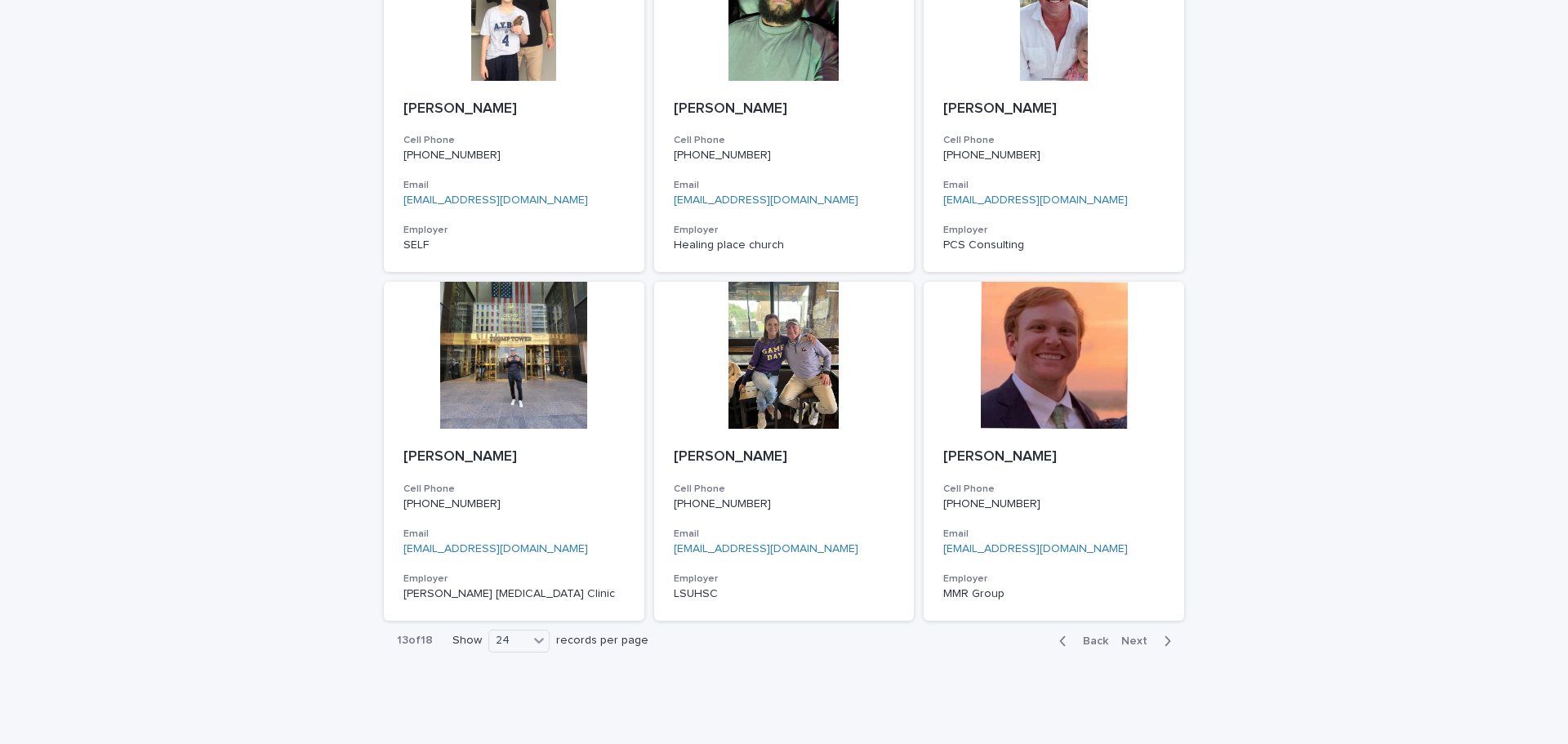
click at [1137, 635] on span "Next" at bounding box center [1138, 640] width 35 height 12
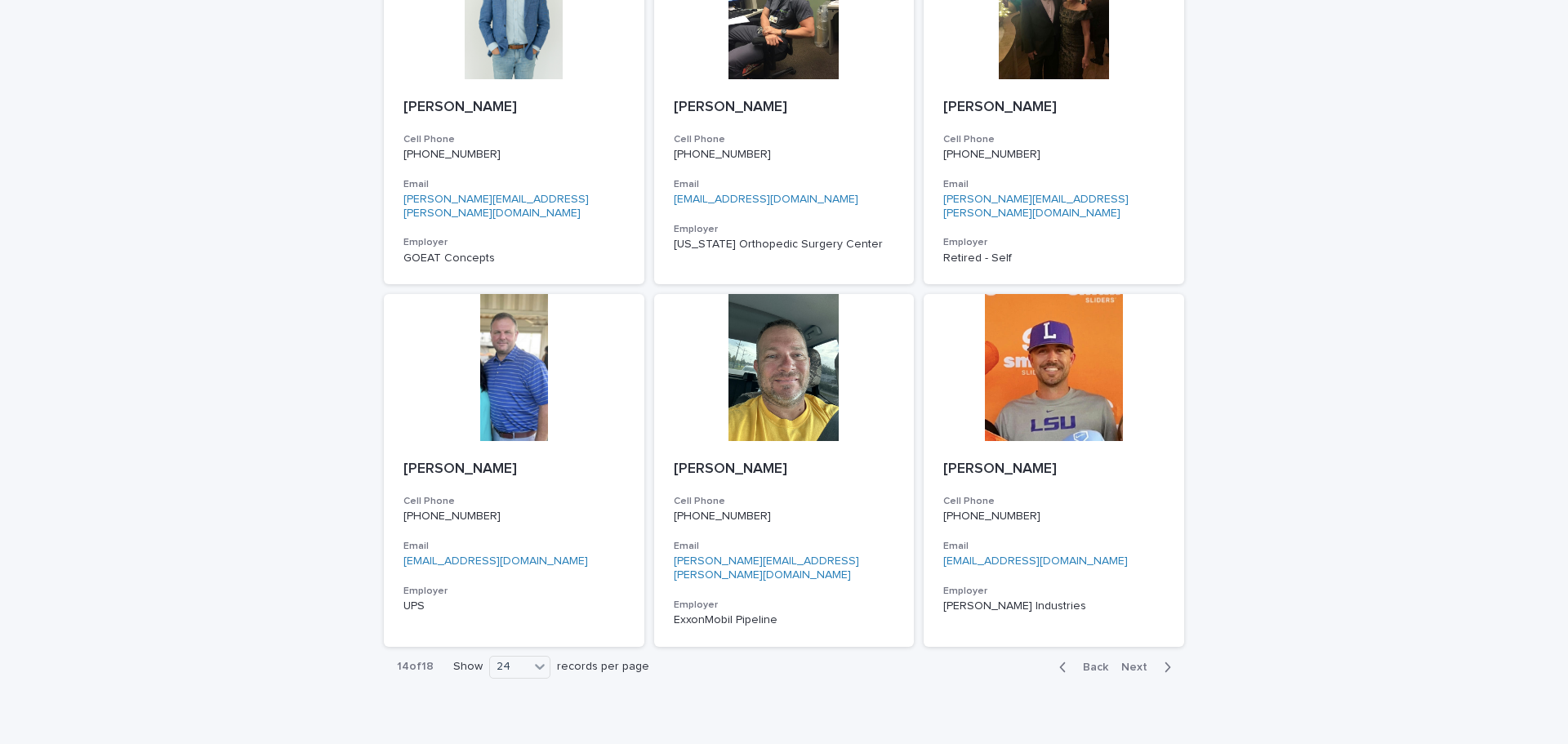
scroll to position [2332, 0]
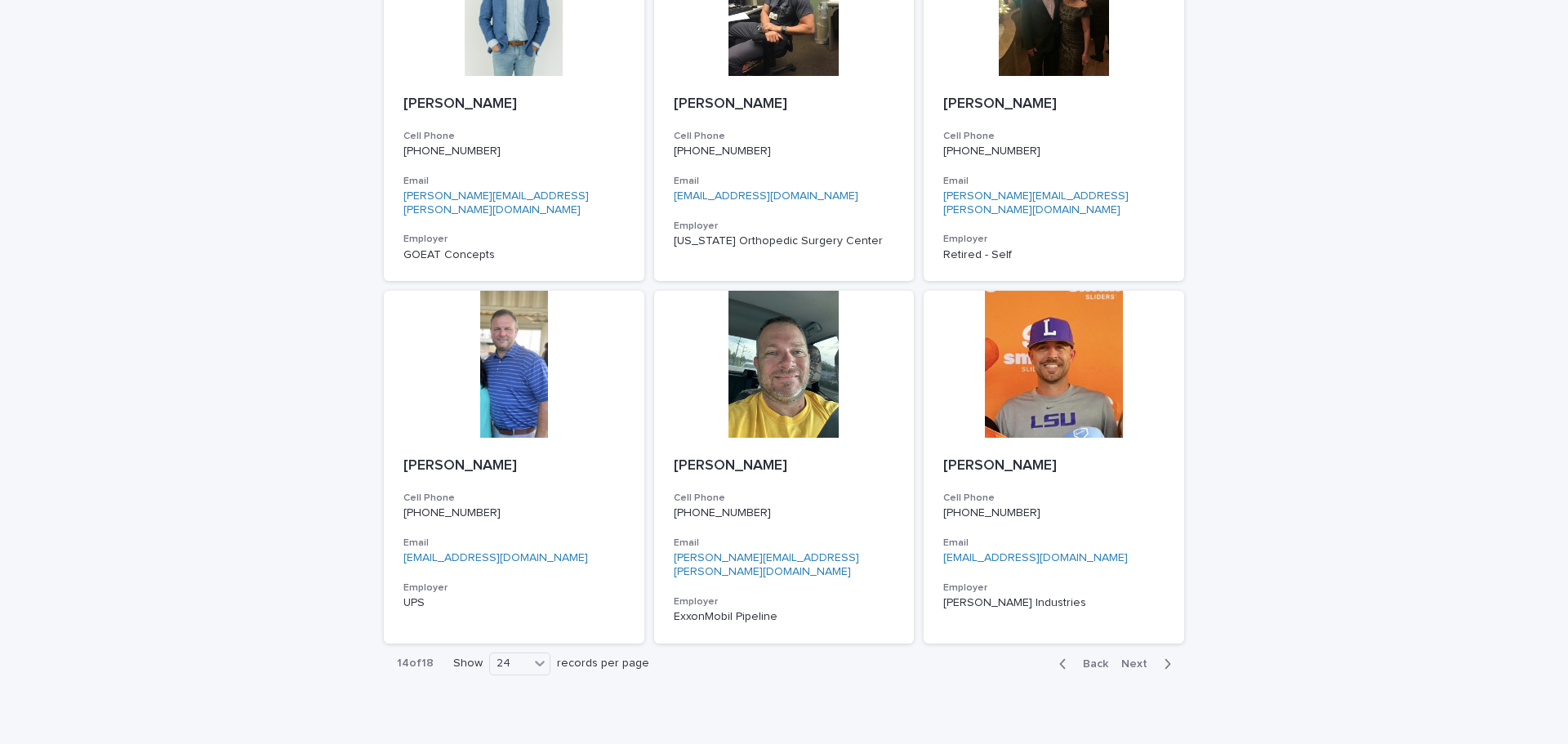
click at [1136, 658] on span "Next" at bounding box center [1138, 663] width 35 height 12
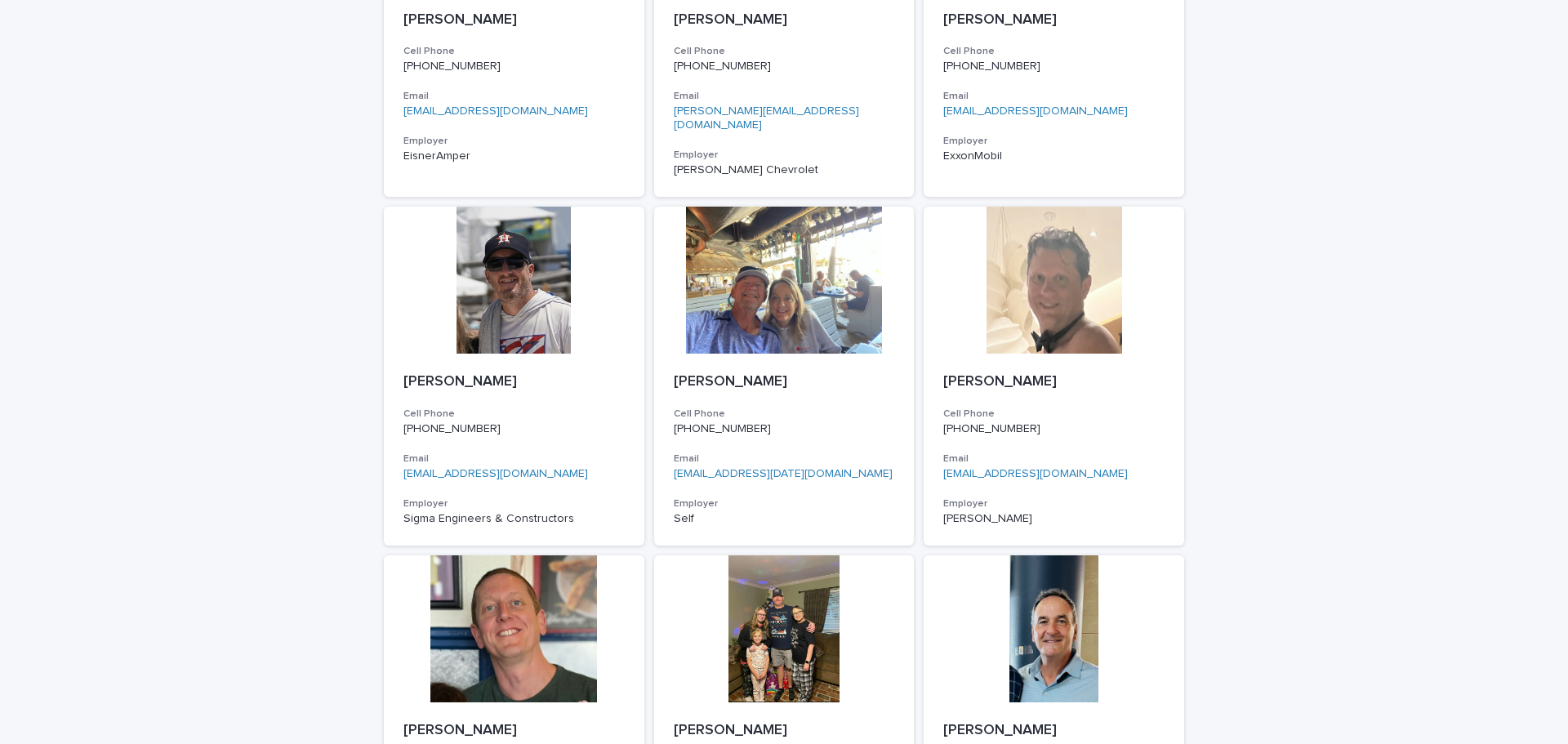
scroll to position [1766, 0]
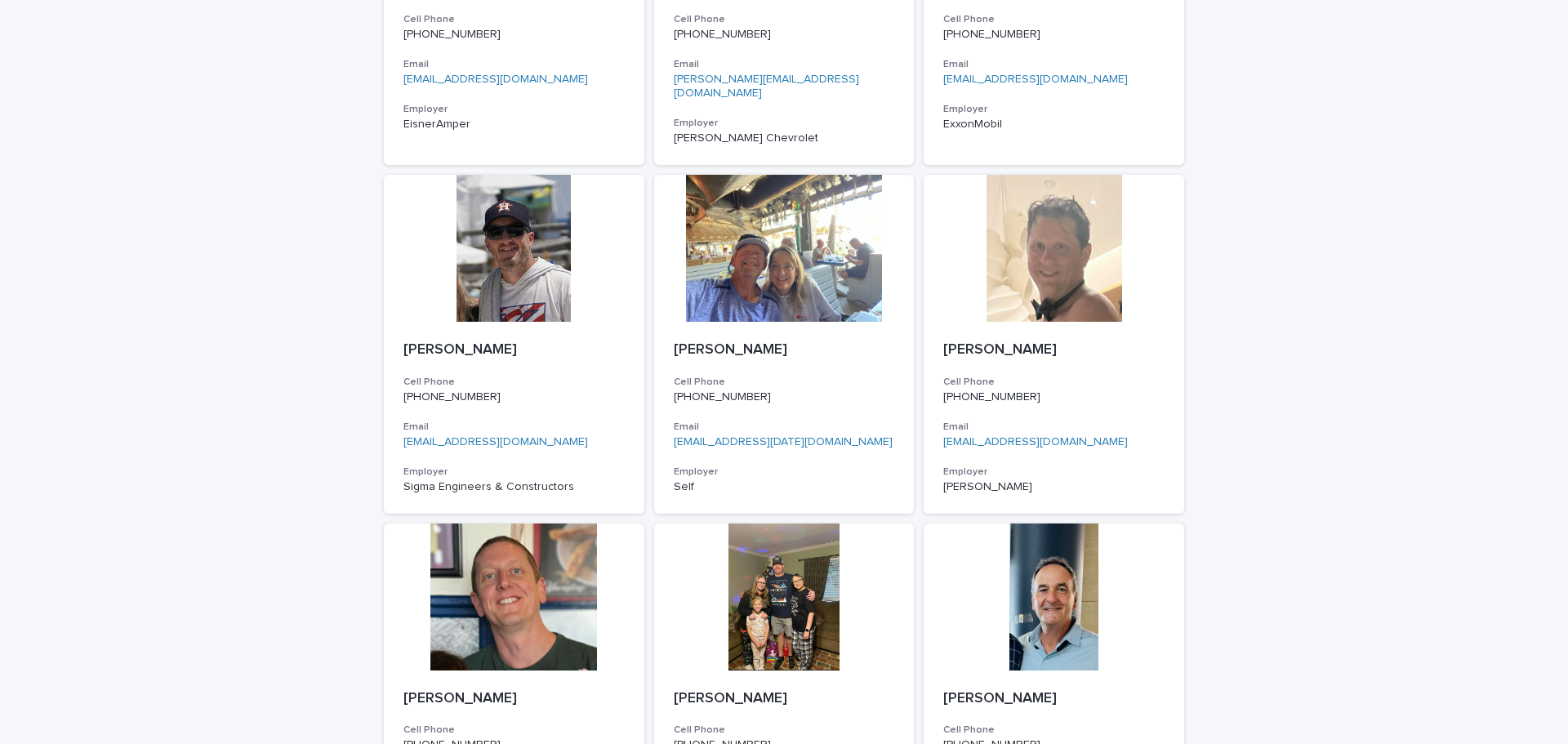
drag, startPoint x: 1554, startPoint y: 442, endPoint x: 1556, endPoint y: 468, distance: 26.1
click at [1556, 468] on div "2024 Directory 2022 Directory PM Loading... Saving… Loading... Saving… 2024 Mem…" at bounding box center [784, 372] width 1568 height 744
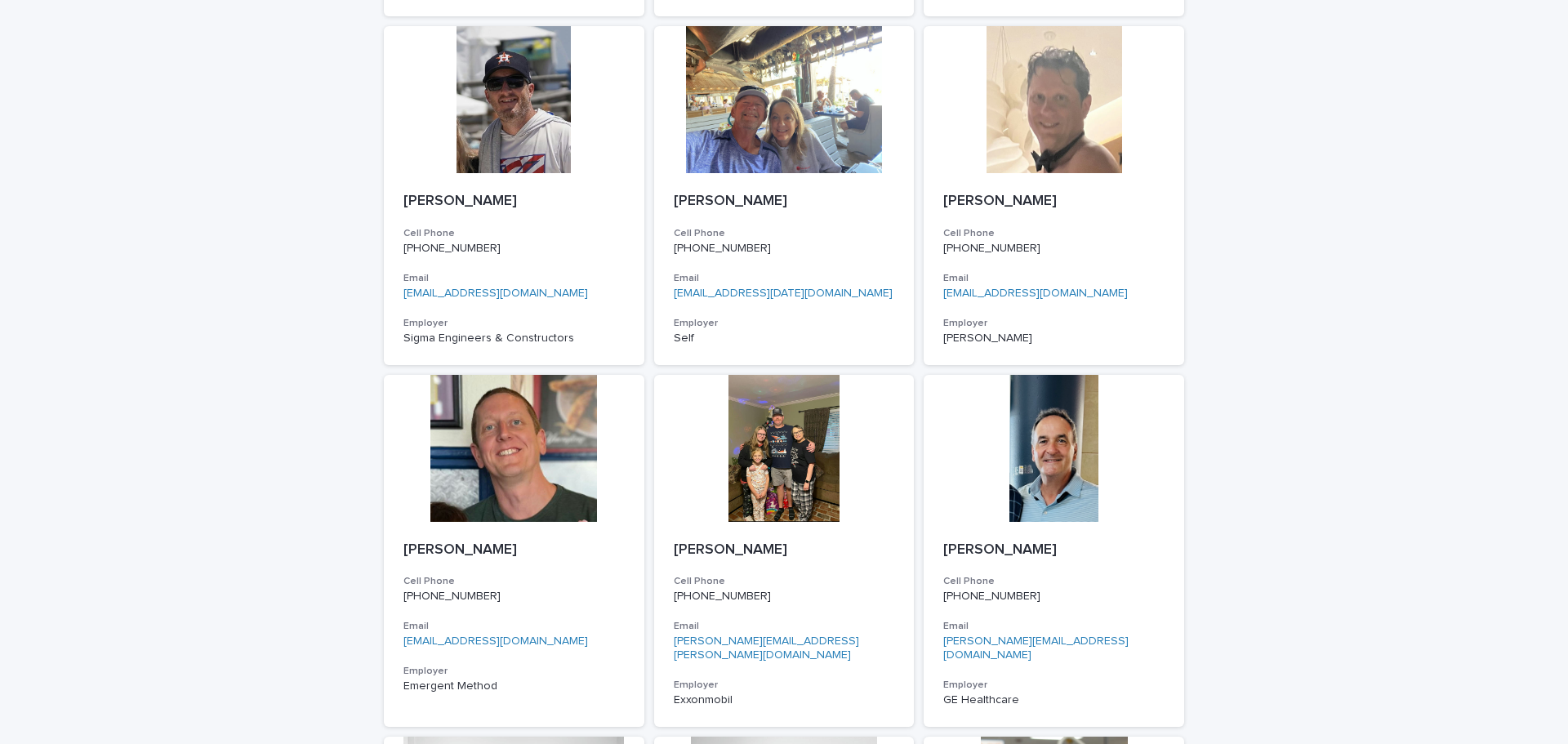
scroll to position [1978, 0]
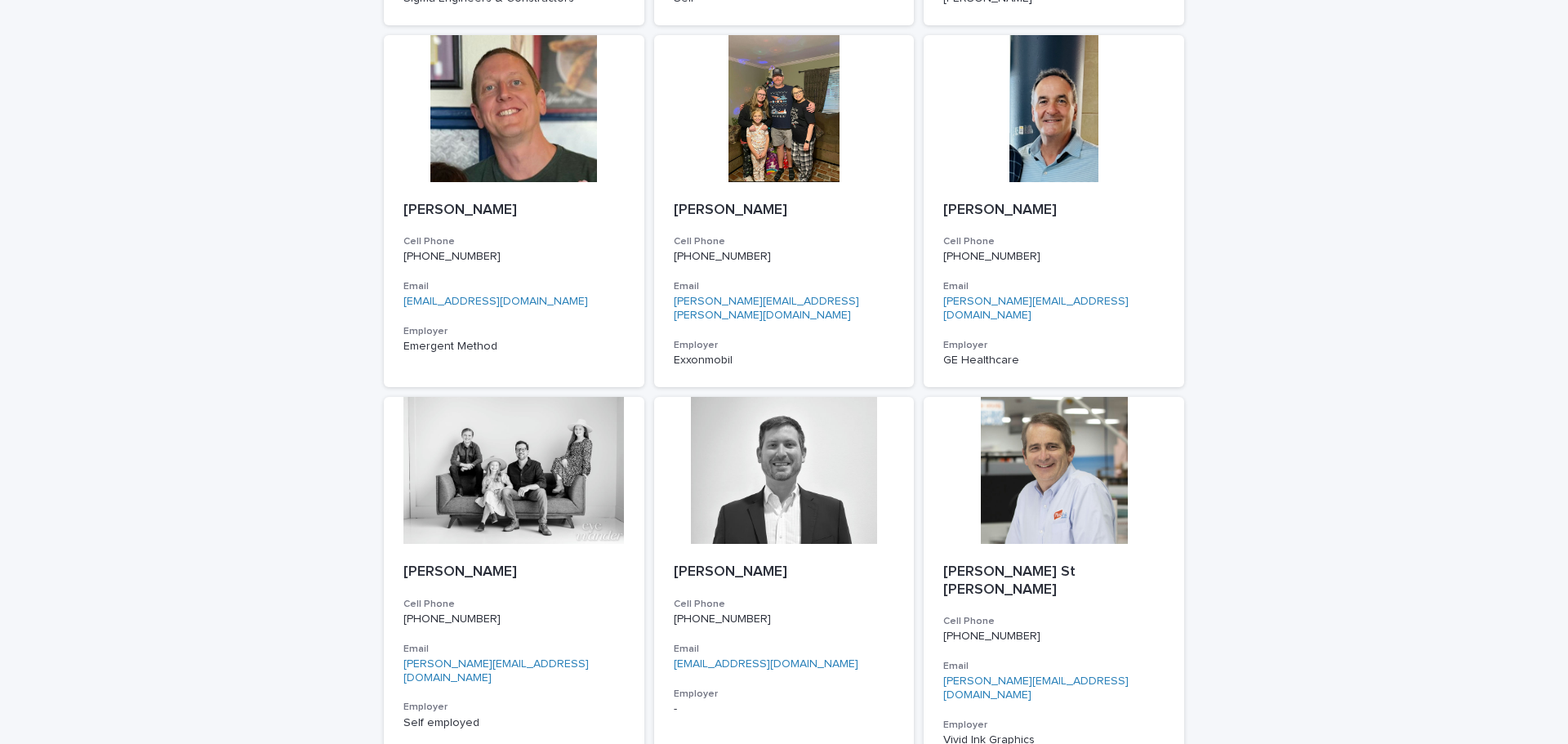
scroll to position [2278, 0]
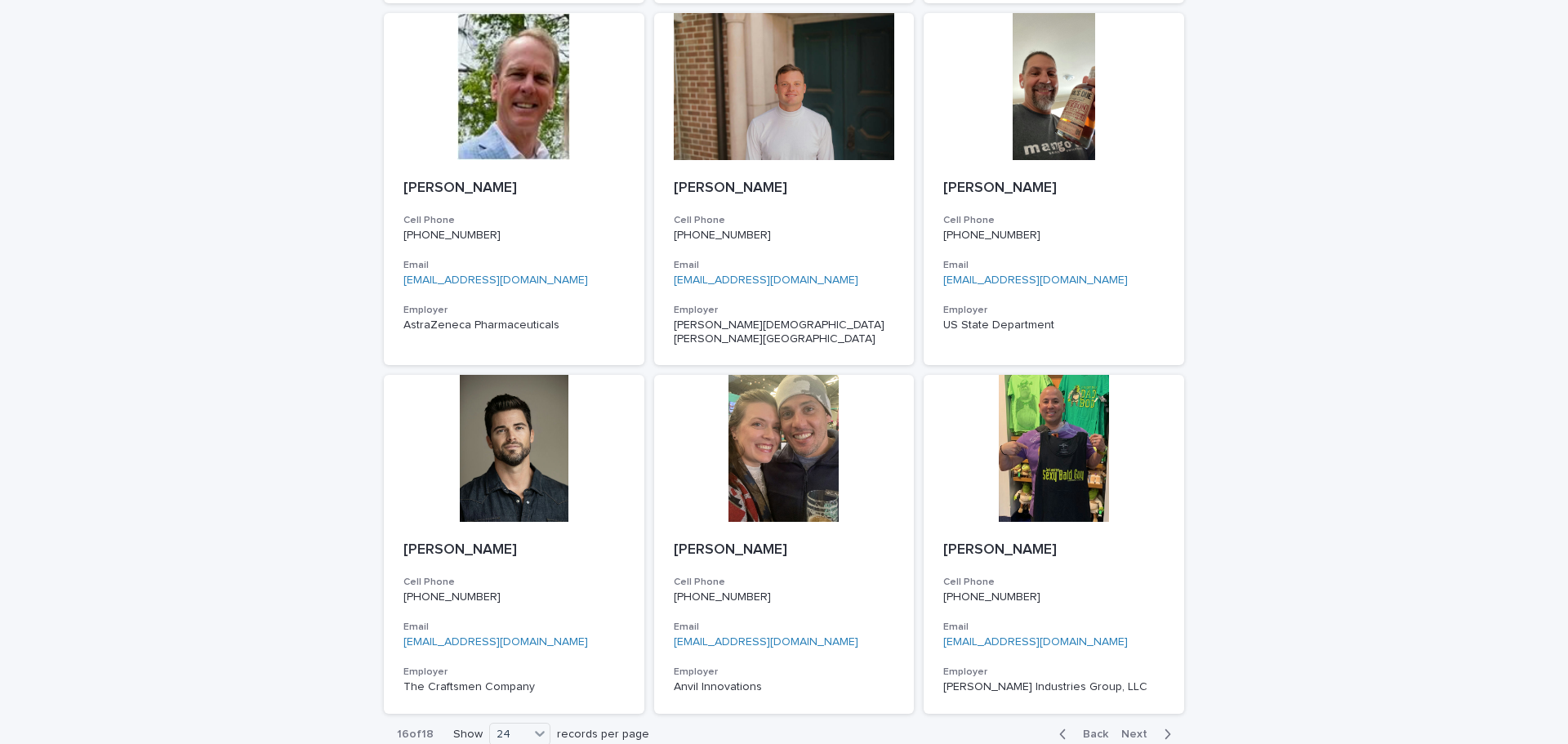
scroll to position [2345, 0]
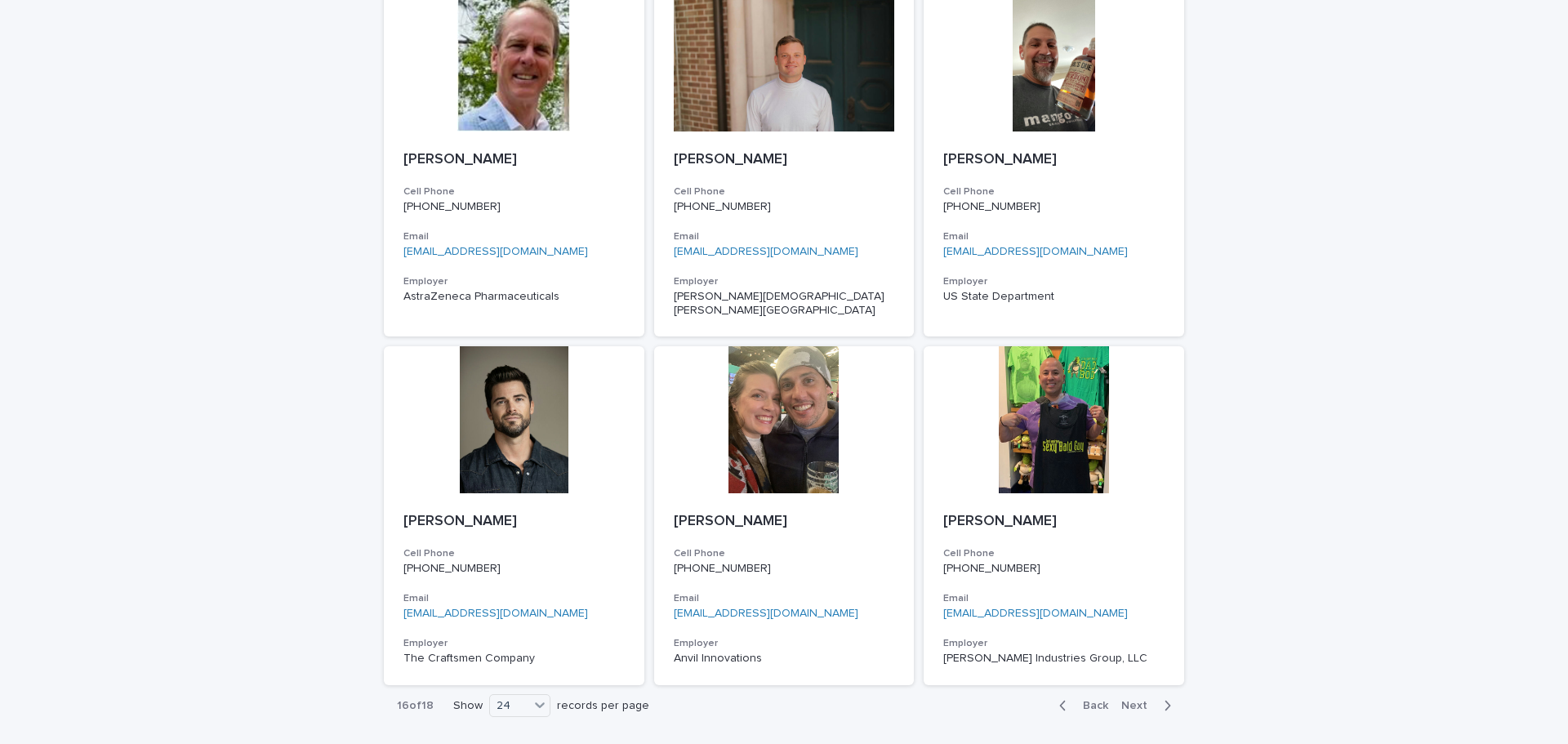
click at [1135, 700] on span "Next" at bounding box center [1138, 706] width 35 height 12
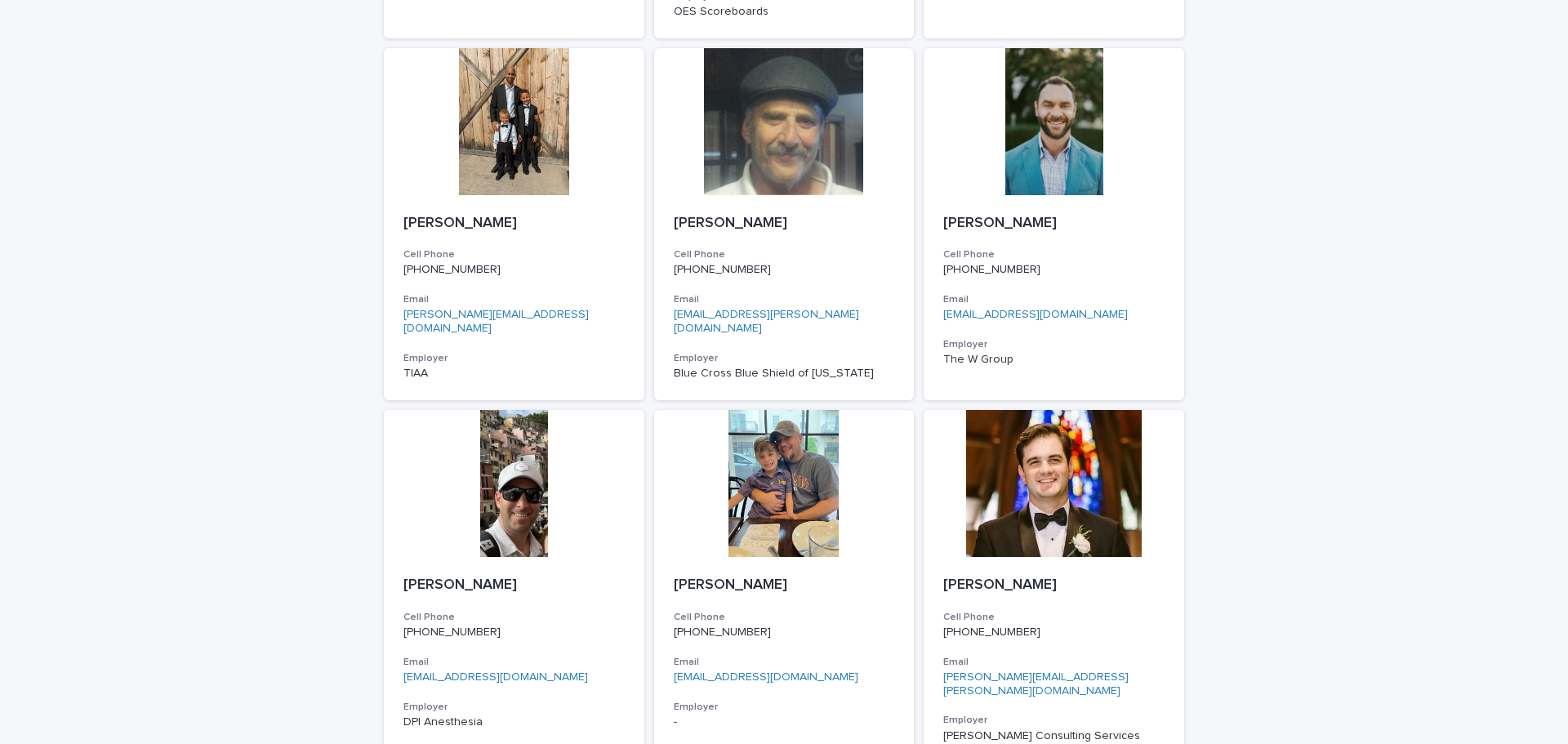
scroll to position [2272, 0]
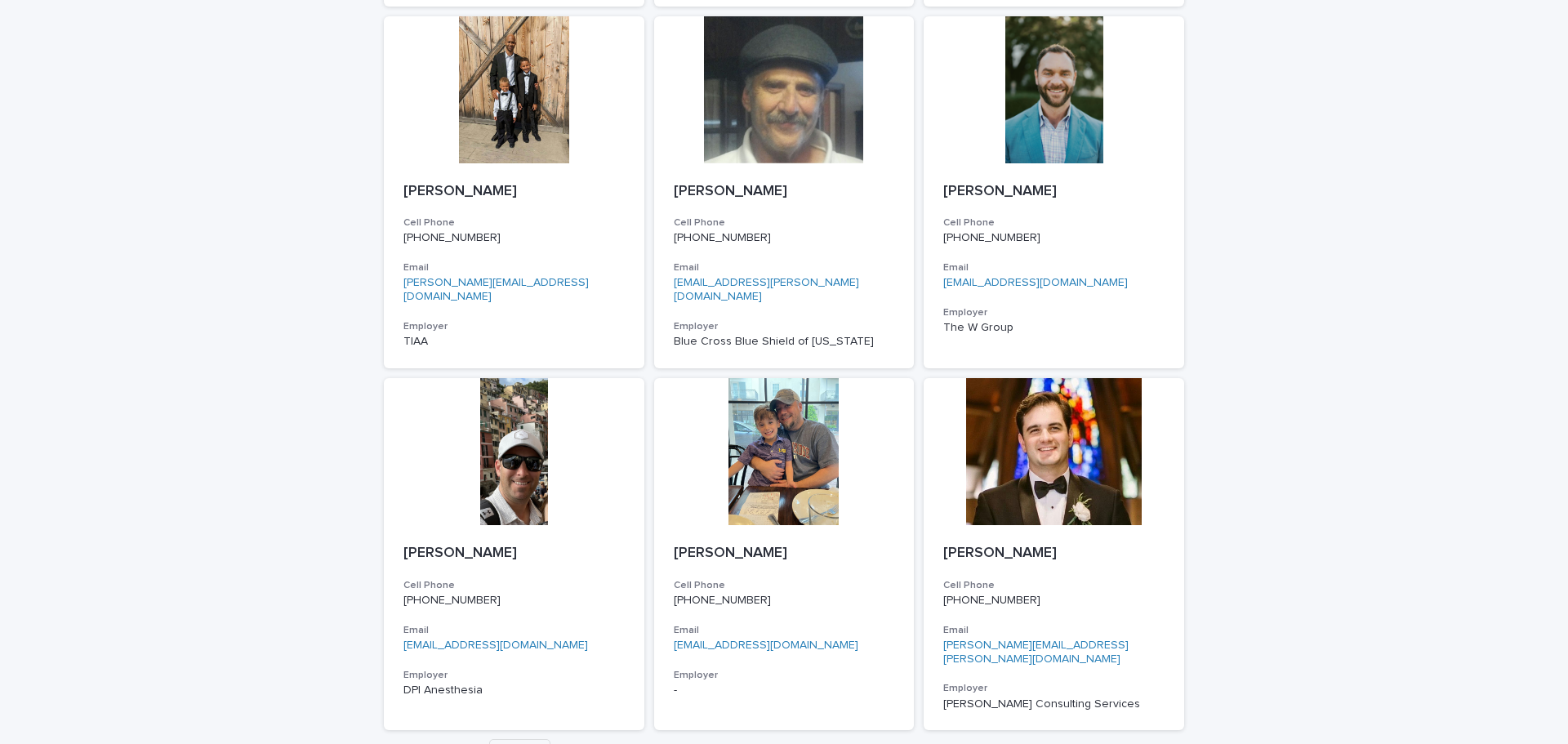
click at [1136, 743] on span "Next" at bounding box center [1138, 750] width 35 height 12
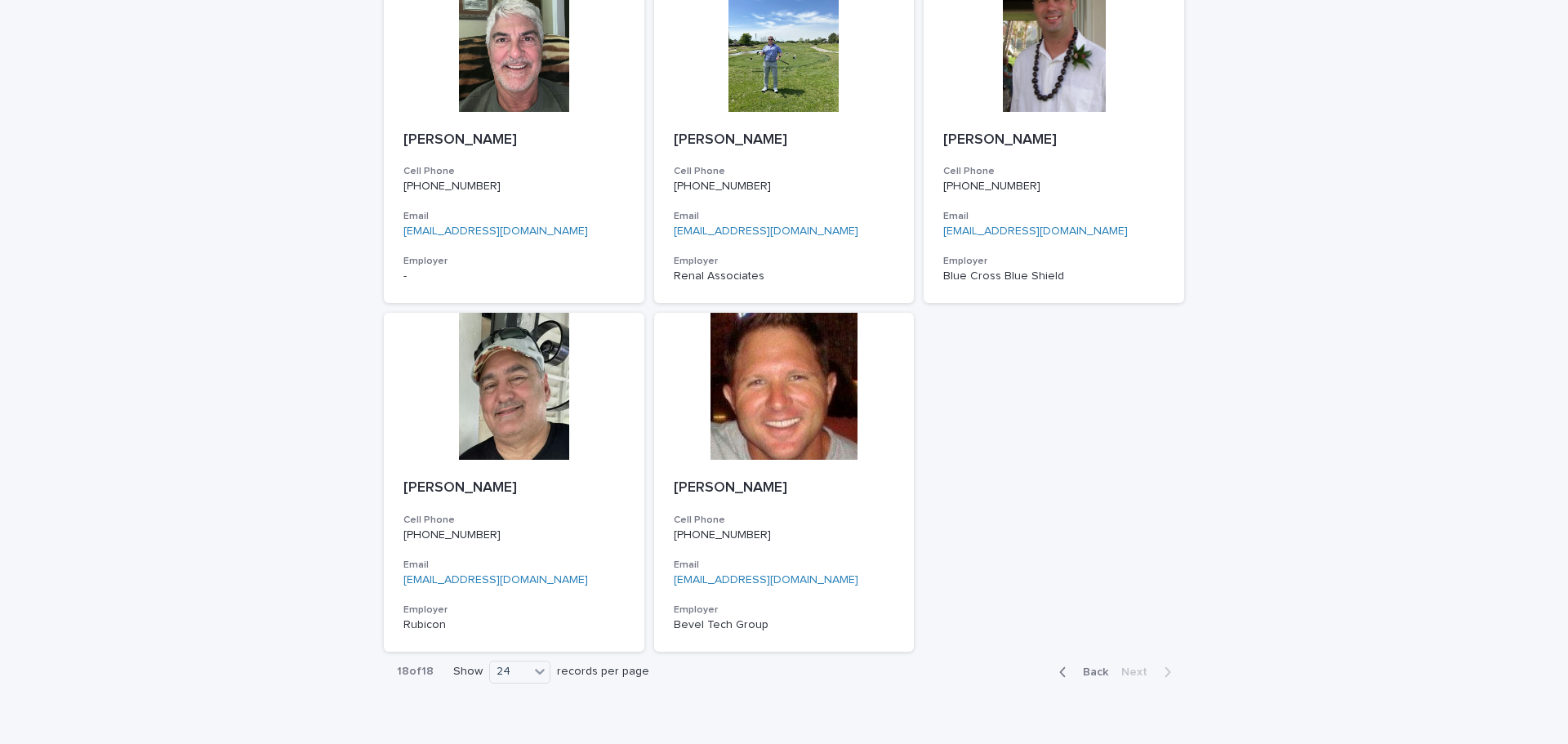
scroll to position [519, 0]
